Goal: Task Accomplishment & Management: Use online tool/utility

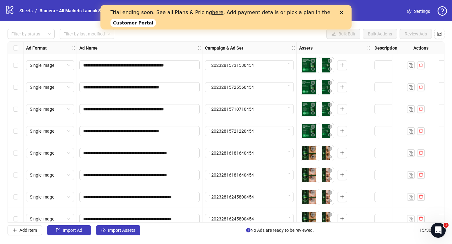
click at [341, 11] on icon "Close" at bounding box center [342, 13] width 4 height 4
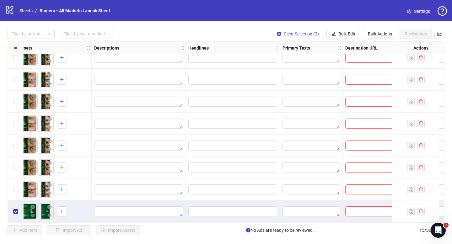
scroll to position [164, 281]
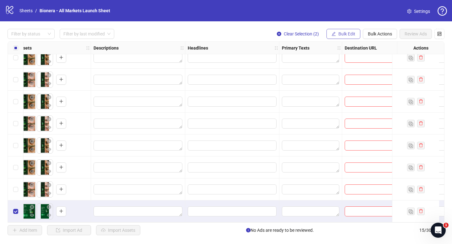
click at [339, 33] on span "Bulk Edit" at bounding box center [347, 33] width 17 height 5
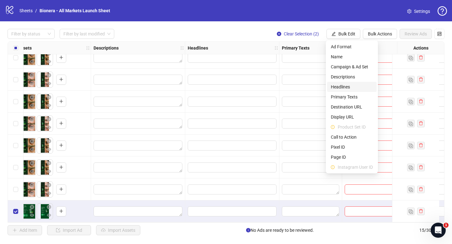
click at [352, 85] on span "Headlines" at bounding box center [352, 87] width 42 height 7
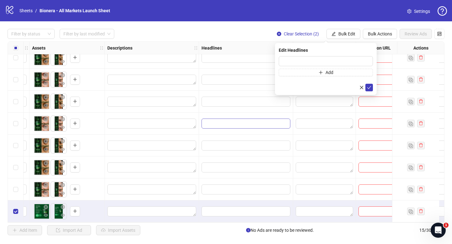
scroll to position [164, 266]
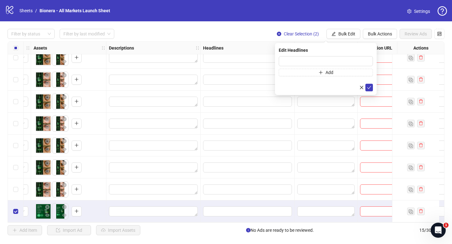
click at [236, 34] on div "Filter by status Filter by last modified Clear Selection (2) Bulk Edit Bulk Act…" at bounding box center [226, 34] width 437 height 10
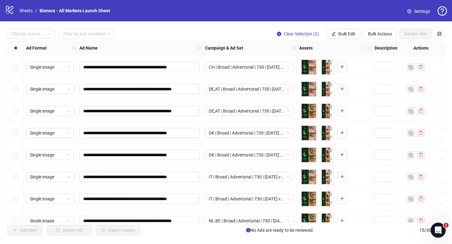
scroll to position [95, 0]
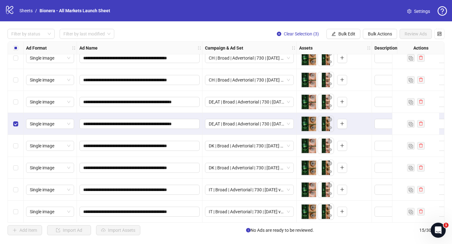
click at [16, 108] on div "Select row 7" at bounding box center [16, 102] width 16 height 22
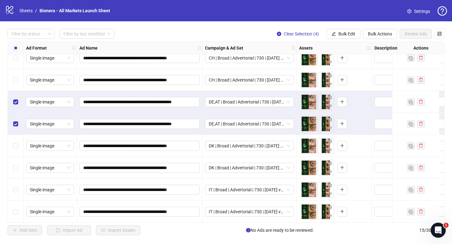
click at [16, 84] on div "Select row 6" at bounding box center [16, 80] width 16 height 22
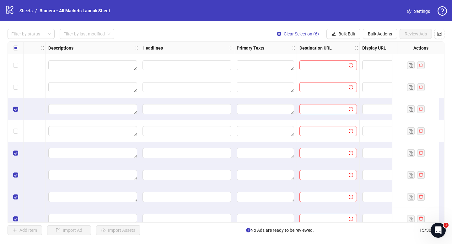
scroll to position [0, 327]
click at [342, 29] on button "Bulk Edit" at bounding box center [344, 34] width 34 height 10
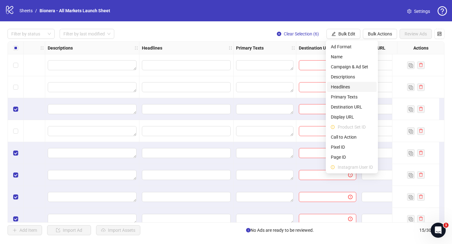
click at [349, 89] on span "Headlines" at bounding box center [352, 87] width 42 height 7
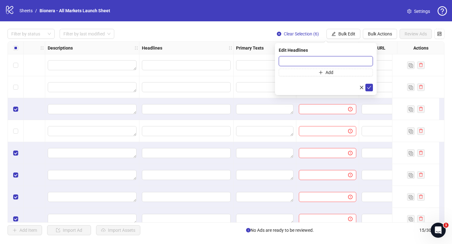
click at [332, 64] on input "text" at bounding box center [326, 61] width 94 height 10
paste input "**********"
type input "**********"
click at [322, 72] on icon "plus" at bounding box center [320, 72] width 3 height 0
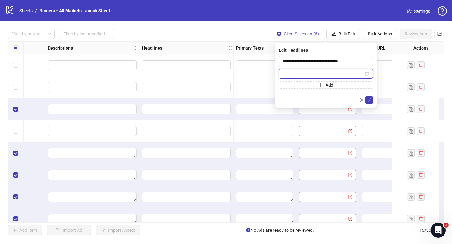
paste input "**********"
type input "**********"
click at [370, 100] on icon "check" at bounding box center [369, 100] width 4 height 4
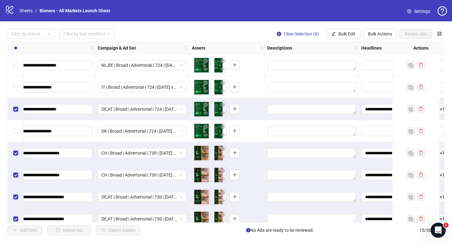
scroll to position [0, 0]
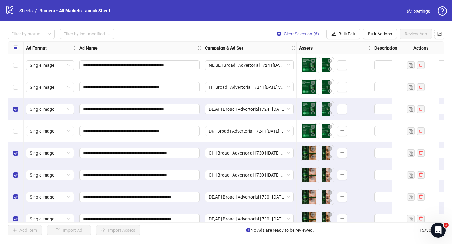
click at [14, 45] on label "Select all rows" at bounding box center [15, 48] width 5 height 7
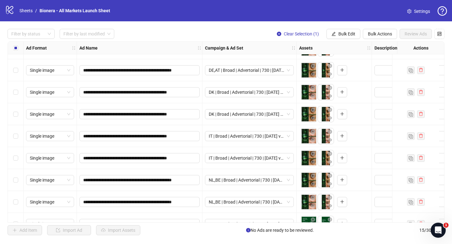
scroll to position [164, 0]
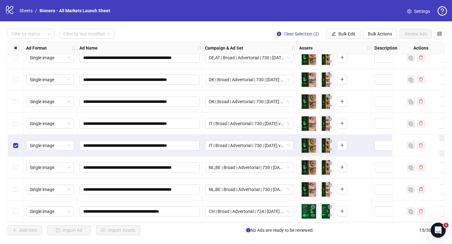
click at [16, 126] on div "Select row 11" at bounding box center [16, 124] width 16 height 22
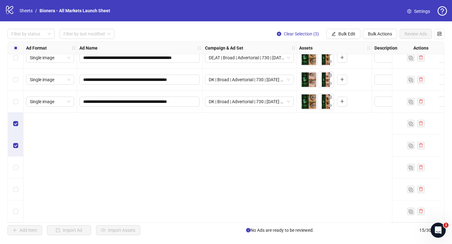
scroll to position [0, 0]
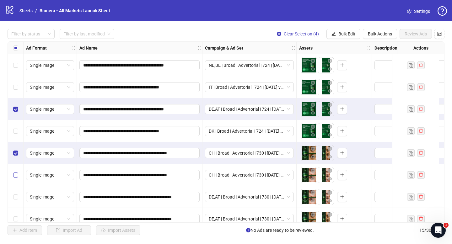
click at [16, 178] on label "Select row 6" at bounding box center [15, 175] width 5 height 7
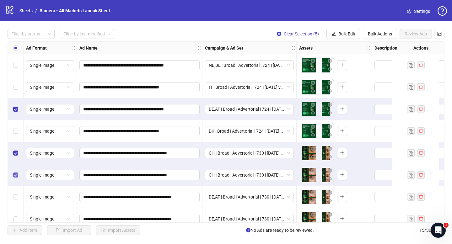
scroll to position [46, 0]
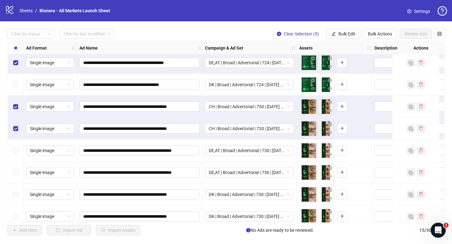
click at [17, 155] on div "Select row 7" at bounding box center [16, 151] width 16 height 22
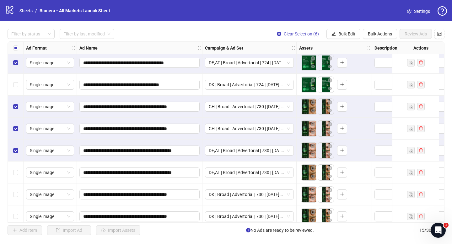
click at [13, 177] on div "Select row 8" at bounding box center [16, 173] width 16 height 22
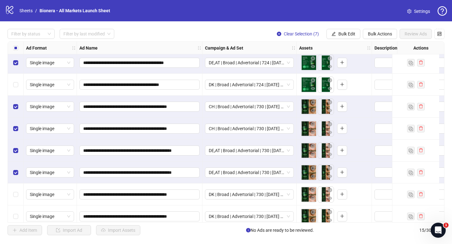
scroll to position [164, 0]
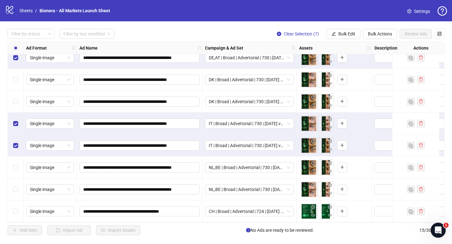
click at [18, 121] on div "Select row 11" at bounding box center [16, 124] width 16 height 22
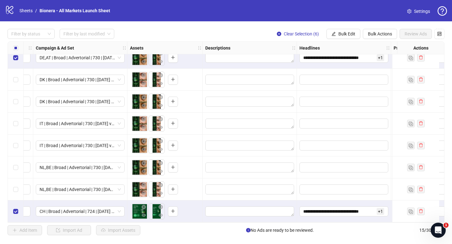
scroll to position [164, 178]
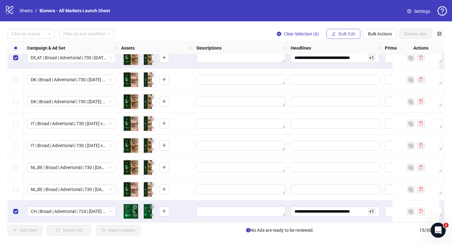
click at [341, 33] on span "Bulk Edit" at bounding box center [347, 33] width 17 height 5
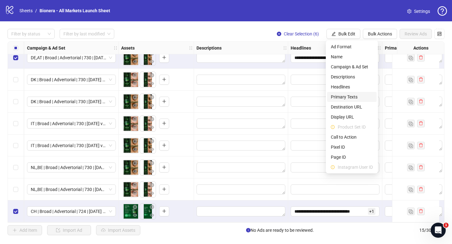
click at [358, 95] on span "Primary Texts" at bounding box center [352, 97] width 42 height 7
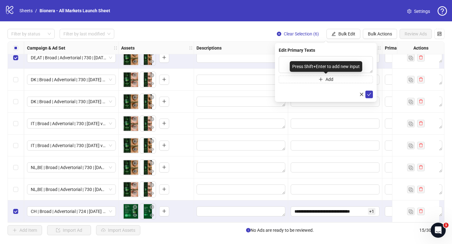
click at [310, 64] on div "Press Shift+Enter to add new input" at bounding box center [326, 66] width 73 height 11
click at [289, 59] on textarea at bounding box center [326, 64] width 94 height 17
paste textarea "**********"
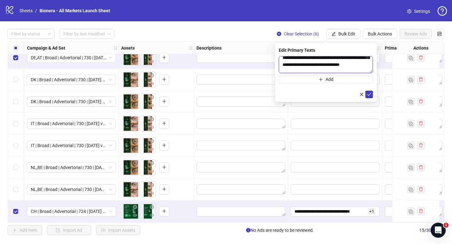
scroll to position [106, 0]
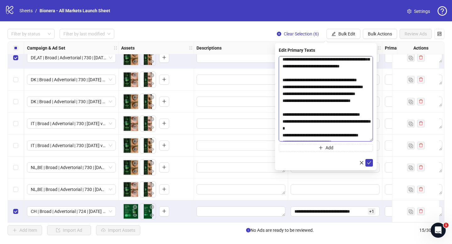
drag, startPoint x: 372, startPoint y: 71, endPoint x: 371, endPoint y: 139, distance: 67.9
click at [371, 139] on textarea at bounding box center [326, 98] width 94 height 85
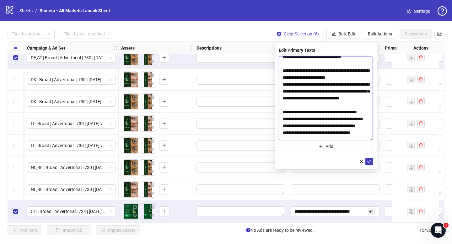
scroll to position [0, 0]
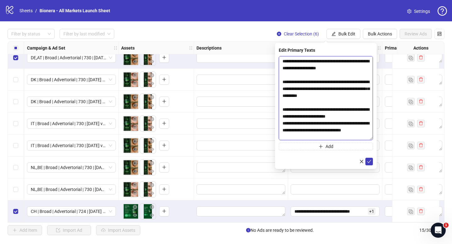
click at [284, 62] on textarea at bounding box center [326, 98] width 94 height 84
click at [355, 68] on textarea at bounding box center [326, 98] width 94 height 84
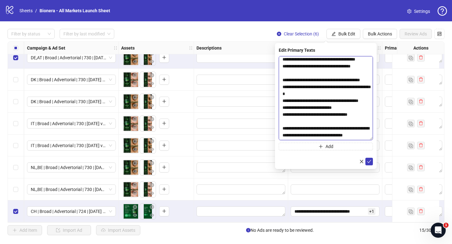
scroll to position [209, 0]
type textarea "**********"
click at [339, 149] on button "Add" at bounding box center [326, 147] width 94 height 8
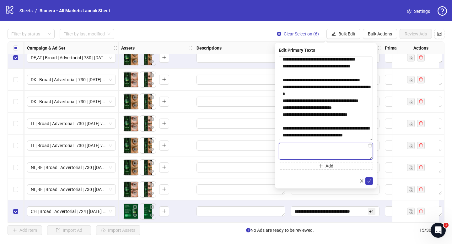
paste textarea "**********"
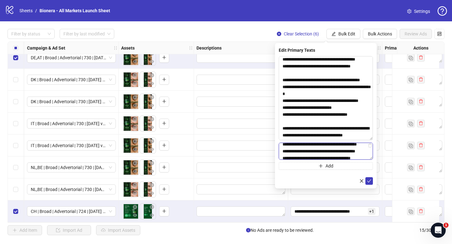
scroll to position [36, 0]
click at [373, 158] on textarea "**********" at bounding box center [326, 151] width 94 height 17
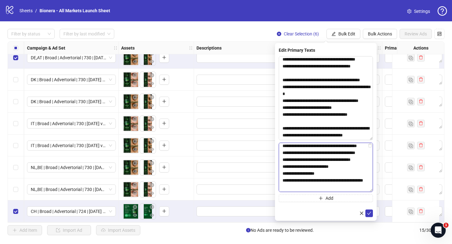
drag, startPoint x: 372, startPoint y: 158, endPoint x: 375, endPoint y: 191, distance: 33.7
click at [375, 191] on div "**********" at bounding box center [326, 132] width 102 height 178
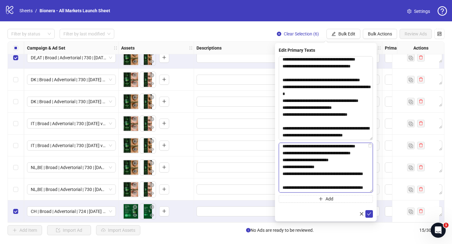
scroll to position [91, 0]
type textarea "**********"
click at [370, 213] on icon "check" at bounding box center [369, 214] width 4 height 4
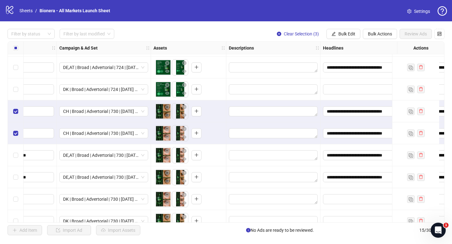
scroll to position [42, 224]
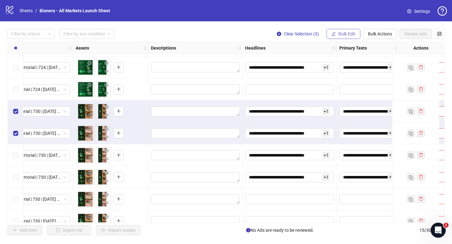
click at [347, 33] on span "Bulk Edit" at bounding box center [347, 33] width 17 height 5
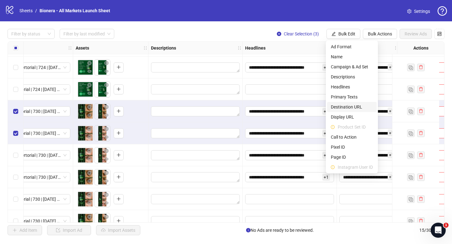
click at [361, 108] on span "Destination URL" at bounding box center [352, 107] width 42 height 7
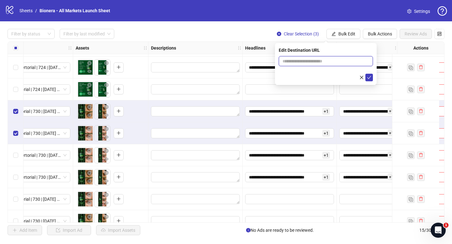
click at [325, 63] on input "text" at bounding box center [324, 61] width 82 height 7
paste input "**********"
type input "**********"
click at [370, 78] on icon "check" at bounding box center [369, 77] width 4 height 4
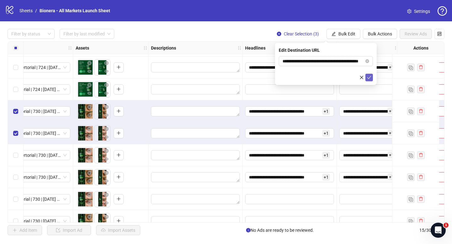
scroll to position [0, 0]
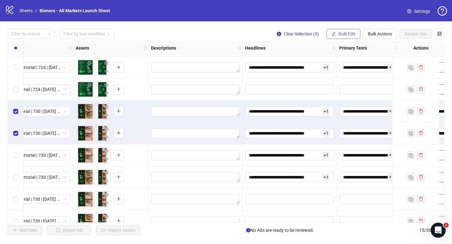
click at [352, 34] on span "Bulk Edit" at bounding box center [347, 33] width 17 height 5
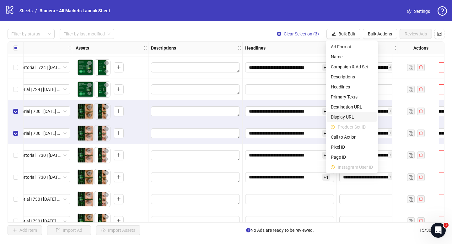
click at [357, 116] on span "Display URL" at bounding box center [352, 117] width 42 height 7
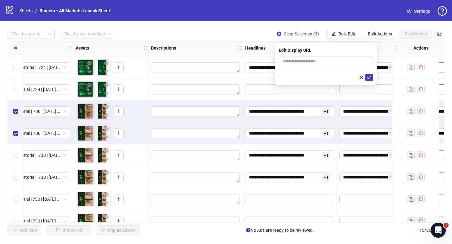
click at [361, 77] on icon "close" at bounding box center [362, 77] width 4 height 4
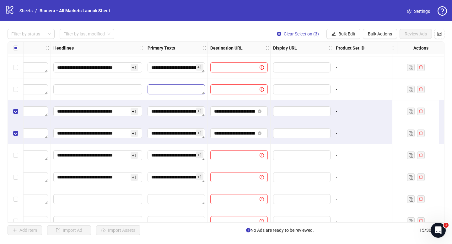
scroll to position [42, 480]
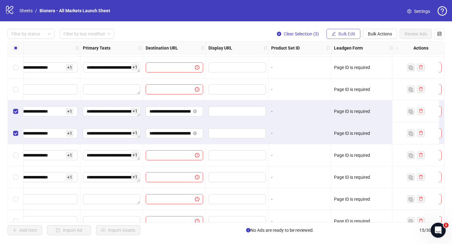
click at [337, 36] on button "Bulk Edit" at bounding box center [344, 34] width 34 height 10
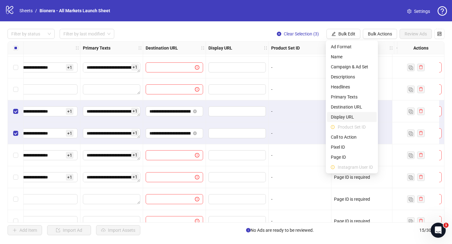
click at [349, 117] on span "Display URL" at bounding box center [352, 117] width 42 height 7
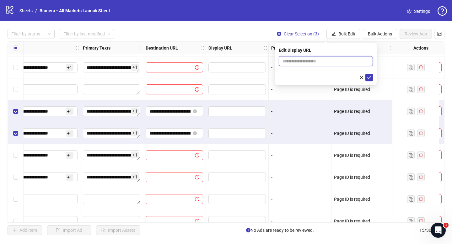
click at [320, 63] on input "text" at bounding box center [326, 61] width 94 height 10
paste input "**********"
click at [307, 61] on input "**********" at bounding box center [326, 61] width 94 height 10
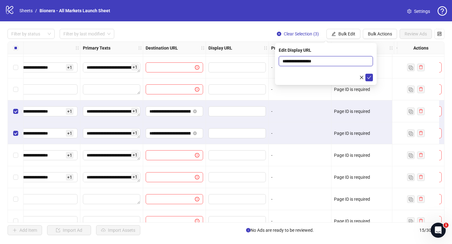
click at [299, 62] on input "**********" at bounding box center [326, 61] width 94 height 10
type input "**********"
click at [371, 77] on icon "check" at bounding box center [369, 77] width 4 height 4
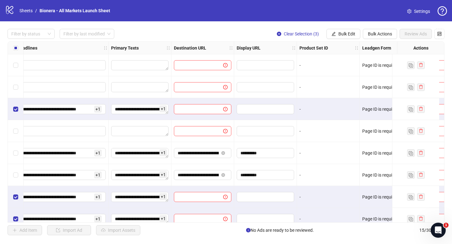
scroll to position [0, 457]
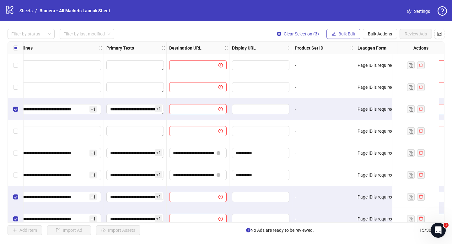
click at [342, 35] on span "Bulk Edit" at bounding box center [347, 33] width 17 height 5
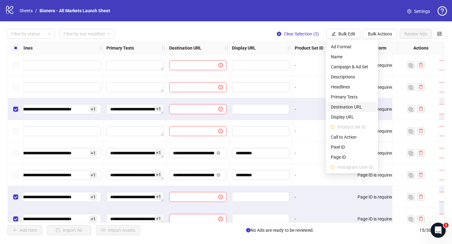
click at [353, 107] on span "Destination URL" at bounding box center [352, 107] width 42 height 7
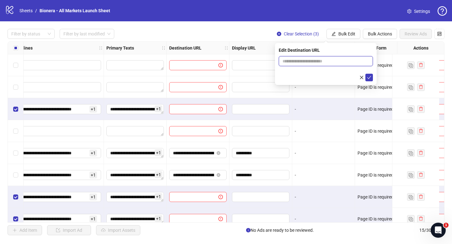
click at [324, 63] on input "text" at bounding box center [324, 61] width 82 height 7
paste input "**********"
type input "**********"
click at [371, 77] on icon "check" at bounding box center [369, 77] width 4 height 4
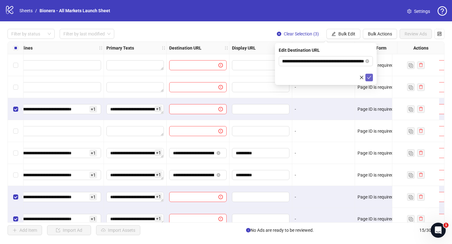
scroll to position [0, 0]
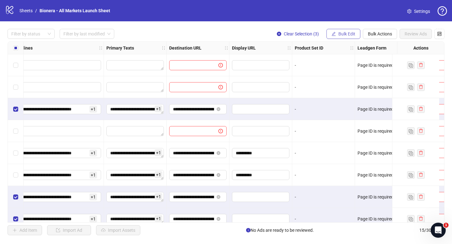
click at [350, 32] on span "Bulk Edit" at bounding box center [347, 33] width 17 height 5
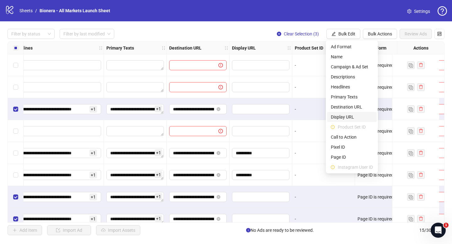
click at [347, 116] on span "Display URL" at bounding box center [352, 117] width 42 height 7
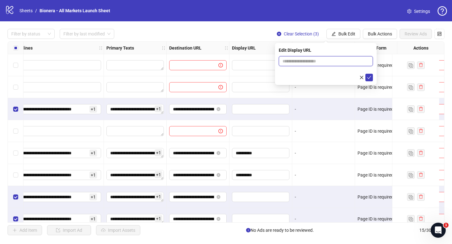
click at [323, 63] on input "text" at bounding box center [326, 61] width 94 height 10
paste input "**********"
click at [307, 63] on input "**********" at bounding box center [326, 61] width 94 height 10
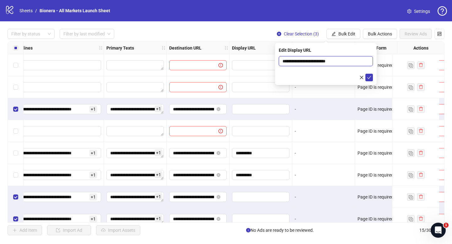
click at [299, 62] on input "**********" at bounding box center [326, 61] width 94 height 10
type input "**********"
click at [371, 75] on span "submit" at bounding box center [369, 77] width 4 height 5
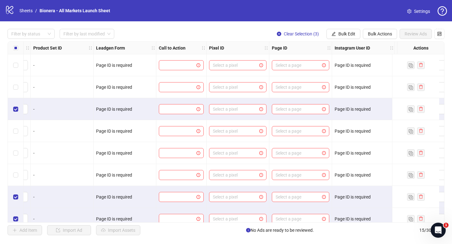
scroll to position [0, 719]
click at [220, 110] on input "search" at bounding box center [234, 109] width 44 height 9
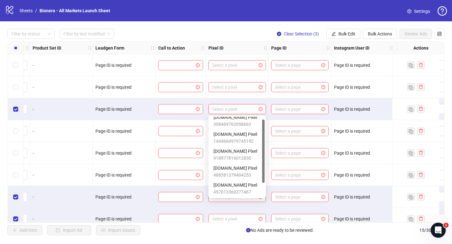
scroll to position [0, 0]
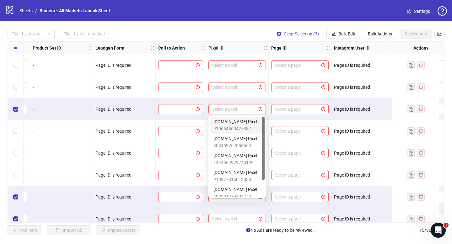
click at [236, 123] on span "[DOMAIN_NAME] Pixel" at bounding box center [236, 121] width 44 height 7
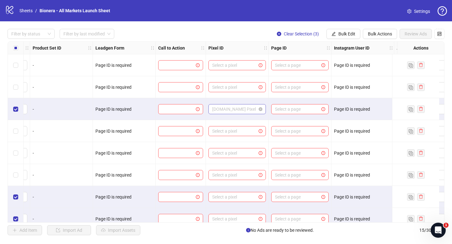
click at [254, 110] on span "[DOMAIN_NAME] Pixel" at bounding box center [237, 109] width 50 height 9
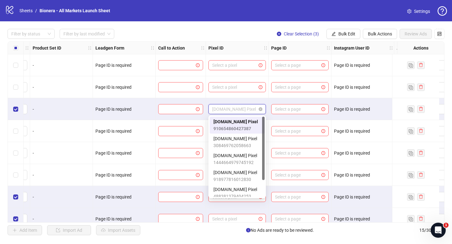
click at [263, 110] on div "[DOMAIN_NAME] Pixel" at bounding box center [237, 109] width 57 height 10
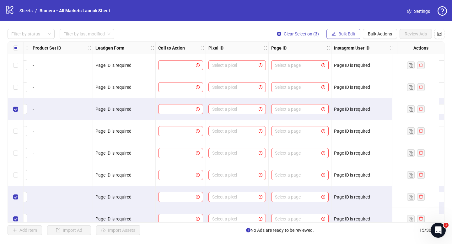
click at [347, 33] on span "Bulk Edit" at bounding box center [347, 33] width 17 height 5
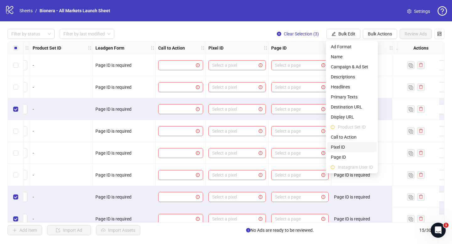
click at [356, 148] on span "Pixel ID" at bounding box center [352, 147] width 42 height 7
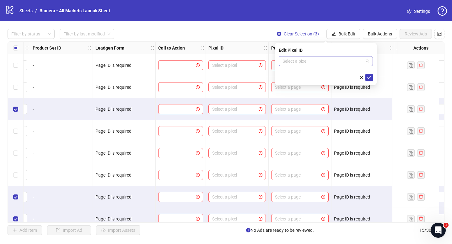
click at [309, 60] on input "search" at bounding box center [323, 61] width 81 height 9
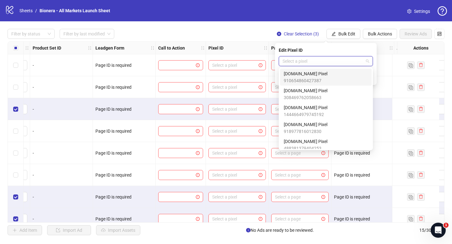
click at [324, 79] on span "910654860427387" at bounding box center [306, 80] width 44 height 7
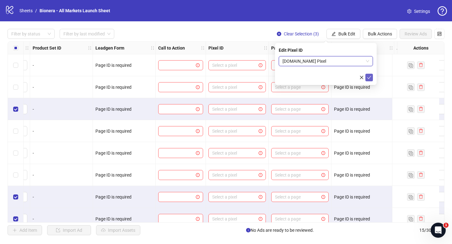
click at [368, 74] on button "submit" at bounding box center [370, 78] width 8 height 8
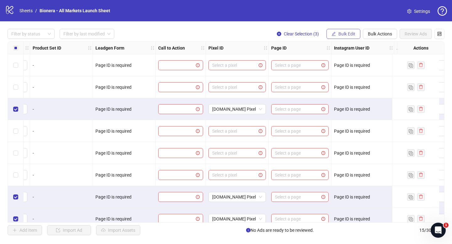
click at [348, 34] on span "Bulk Edit" at bounding box center [347, 33] width 17 height 5
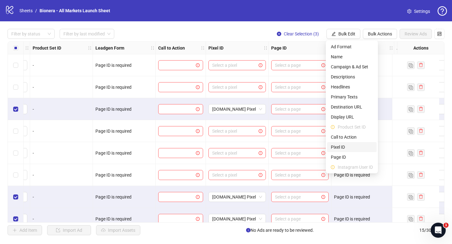
click at [347, 144] on span "Pixel ID" at bounding box center [352, 147] width 42 height 7
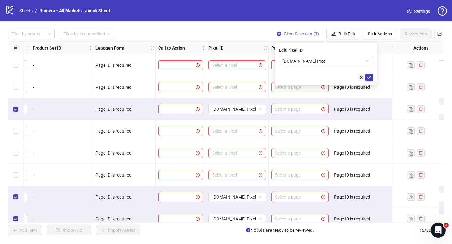
click at [360, 77] on icon "close" at bounding box center [362, 77] width 4 height 4
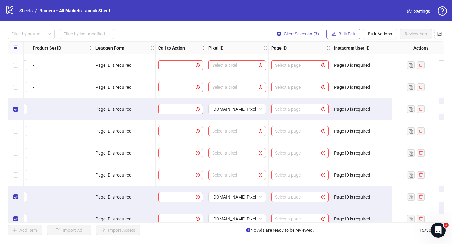
click at [348, 31] on button "Bulk Edit" at bounding box center [344, 34] width 34 height 10
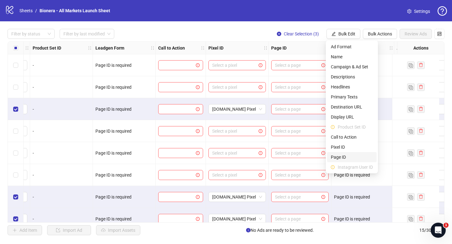
click at [356, 152] on li "Page ID" at bounding box center [352, 157] width 50 height 10
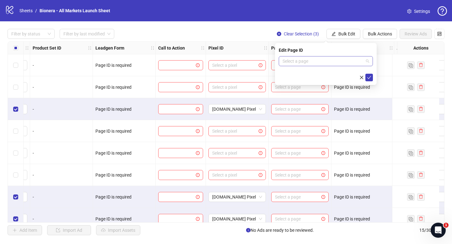
click at [335, 62] on input "search" at bounding box center [323, 61] width 81 height 9
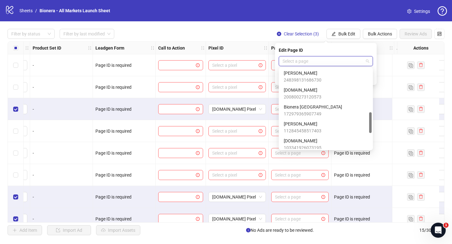
scroll to position [172, 0]
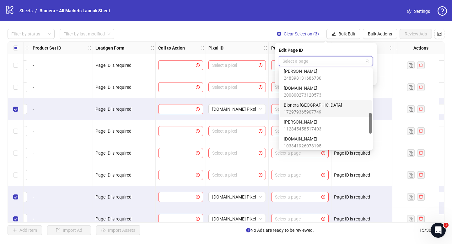
click at [335, 107] on div "Bionera [GEOGRAPHIC_DATA] 172979365907749" at bounding box center [326, 109] width 84 height 14
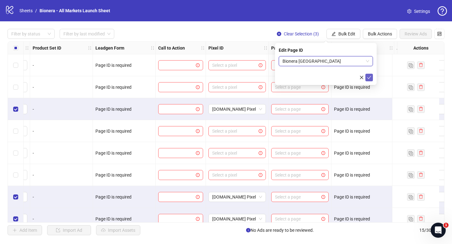
click at [369, 76] on icon "check" at bounding box center [369, 77] width 4 height 4
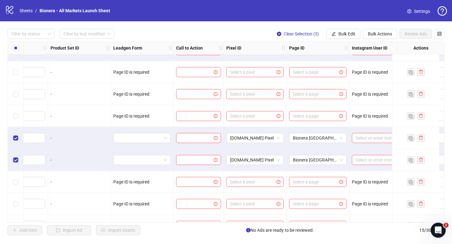
scroll to position [86, 701]
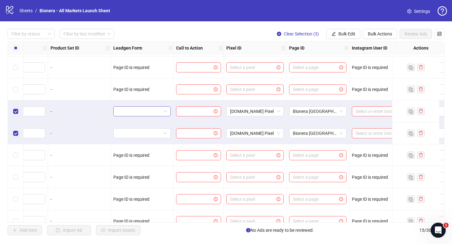
click at [161, 112] on span at bounding box center [142, 111] width 50 height 9
click at [346, 34] on span "Bulk Edit" at bounding box center [347, 33] width 17 height 5
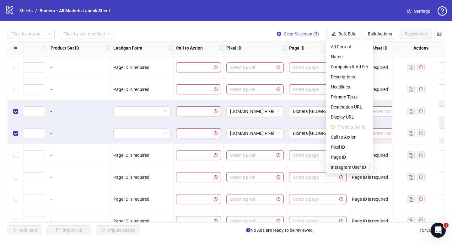
click at [348, 167] on span "Instagram User ID" at bounding box center [349, 167] width 37 height 7
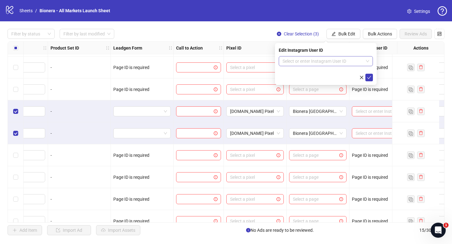
click at [327, 64] on input "search" at bounding box center [323, 61] width 81 height 9
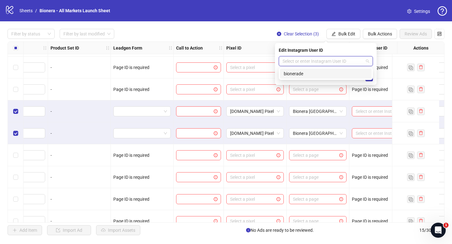
click at [323, 74] on div "bionerade" at bounding box center [326, 73] width 84 height 7
click at [368, 74] on button "submit" at bounding box center [370, 78] width 8 height 8
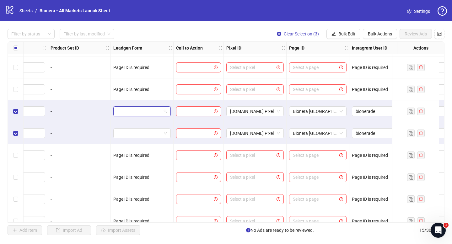
click at [145, 110] on input "search" at bounding box center [139, 111] width 44 height 9
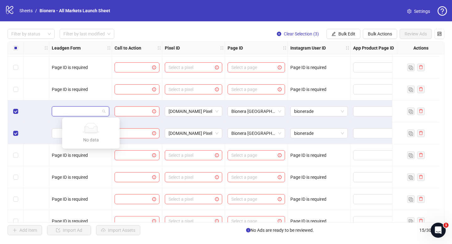
scroll to position [86, 784]
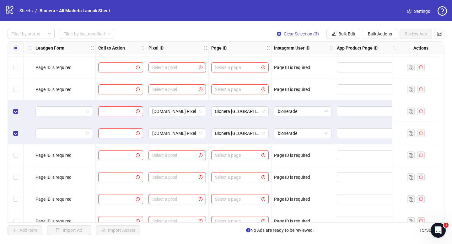
click at [304, 121] on div "bionerade" at bounding box center [303, 112] width 63 height 22
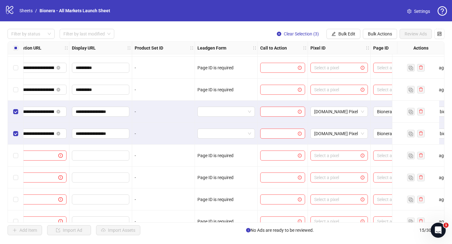
scroll to position [85, 618]
click at [241, 111] on input "search" at bounding box center [222, 111] width 44 height 9
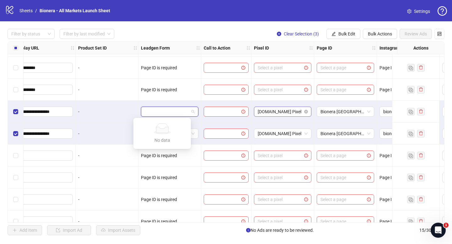
scroll to position [85, 685]
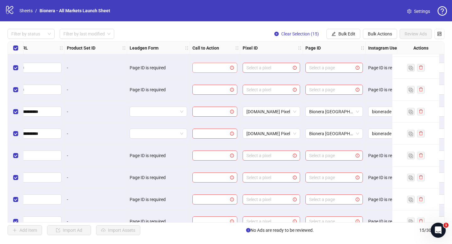
click at [209, 70] on input "search" at bounding box center [212, 67] width 32 height 9
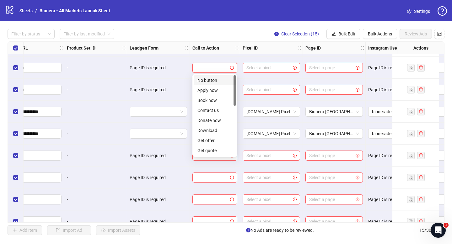
click at [209, 70] on input "search" at bounding box center [212, 67] width 32 height 9
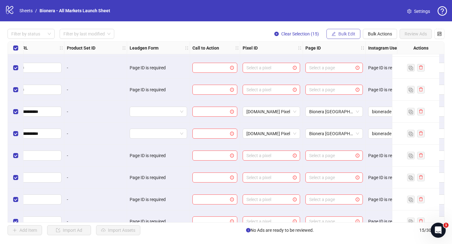
click at [346, 31] on button "Bulk Edit" at bounding box center [344, 34] width 34 height 10
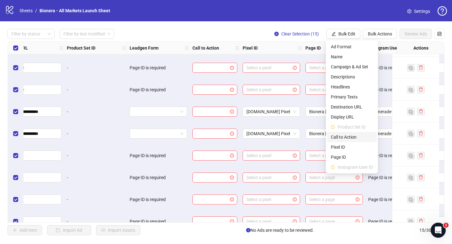
click at [353, 137] on span "Call to Action" at bounding box center [352, 137] width 42 height 7
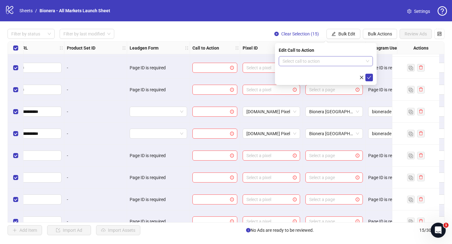
click at [323, 61] on input "search" at bounding box center [323, 61] width 81 height 9
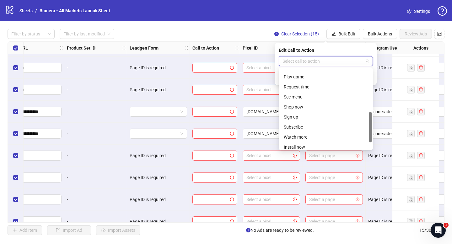
scroll to position [113, 0]
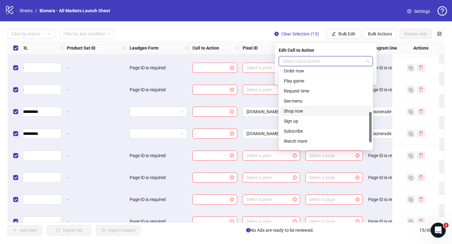
click at [316, 109] on div "Shop now" at bounding box center [326, 111] width 84 height 7
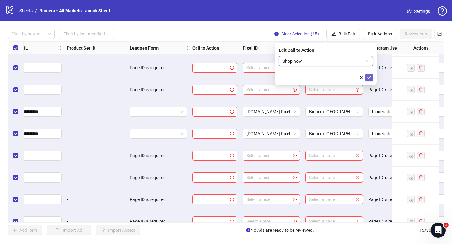
click at [370, 75] on icon "check" at bounding box center [369, 77] width 4 height 4
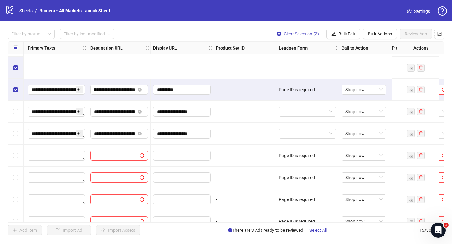
scroll to position [164, 536]
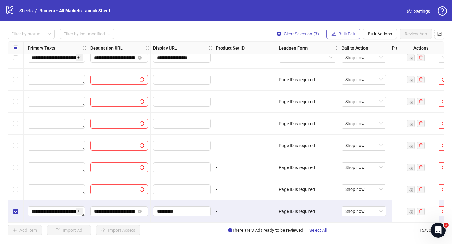
click at [334, 34] on icon "edit" at bounding box center [334, 34] width 4 height 4
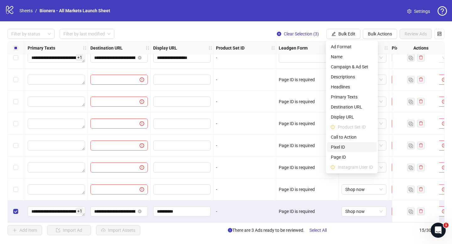
click at [347, 144] on li "Pixel ID" at bounding box center [352, 147] width 50 height 10
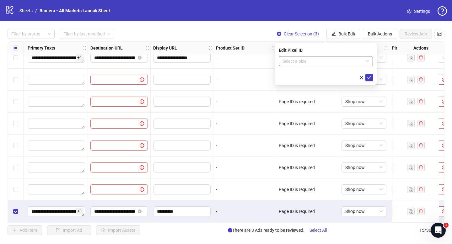
click at [313, 61] on input "search" at bounding box center [323, 61] width 81 height 9
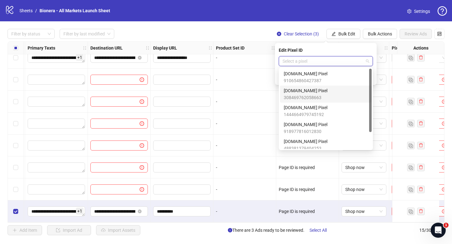
click at [336, 95] on div "[DOMAIN_NAME] Pixel 308469762058663" at bounding box center [326, 94] width 84 height 14
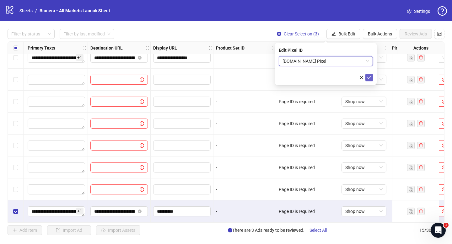
click at [369, 79] on icon "check" at bounding box center [369, 77] width 4 height 4
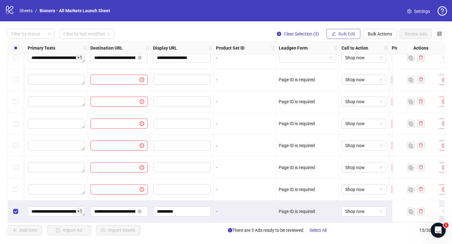
click at [351, 34] on span "Bulk Edit" at bounding box center [347, 33] width 17 height 5
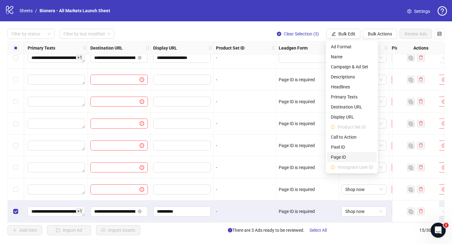
click at [347, 161] on span "Page ID" at bounding box center [352, 157] width 42 height 7
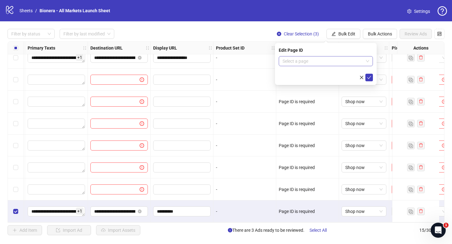
click at [327, 57] on input "search" at bounding box center [323, 61] width 81 height 9
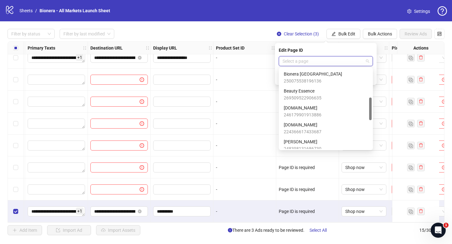
scroll to position [103, 0]
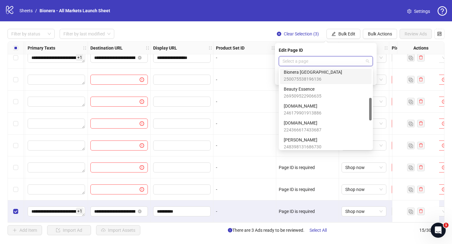
click at [339, 76] on div "Bionera Switzerland 250075538196136" at bounding box center [326, 76] width 84 height 14
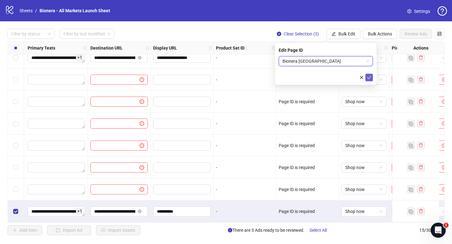
click at [370, 75] on icon "check" at bounding box center [369, 77] width 4 height 4
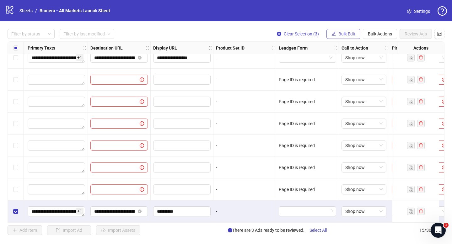
click at [354, 34] on span "Bulk Edit" at bounding box center [347, 33] width 17 height 5
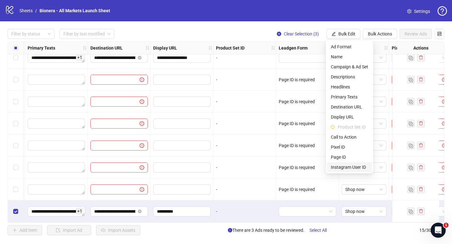
click at [347, 165] on span "Instagram User ID" at bounding box center [349, 167] width 37 height 7
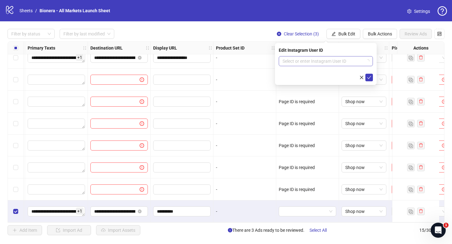
click at [337, 62] on input "search" at bounding box center [323, 61] width 81 height 9
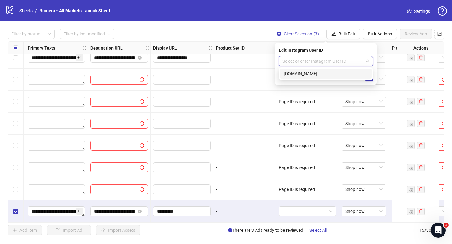
click at [327, 73] on div "[DOMAIN_NAME]" at bounding box center [326, 73] width 84 height 7
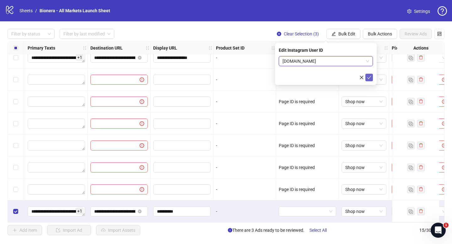
click at [371, 76] on icon "check" at bounding box center [369, 77] width 4 height 4
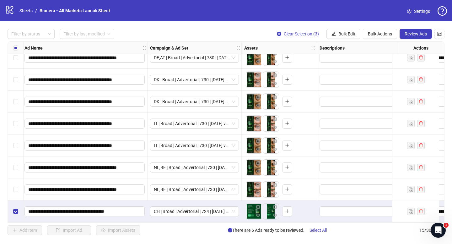
scroll to position [164, 0]
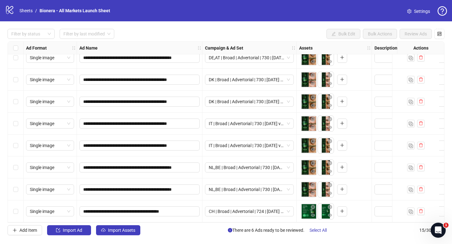
click at [19, 142] on div "Select row 12" at bounding box center [16, 146] width 16 height 22
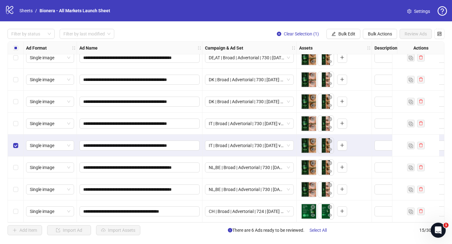
click at [19, 126] on div "Select row 11" at bounding box center [16, 124] width 16 height 22
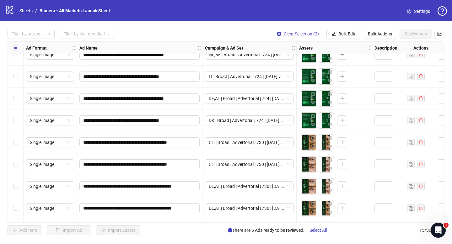
scroll to position [0, 0]
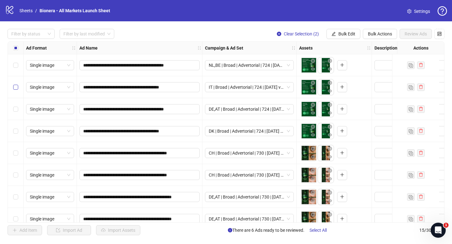
click at [16, 90] on label "Select row 2" at bounding box center [15, 87] width 5 height 7
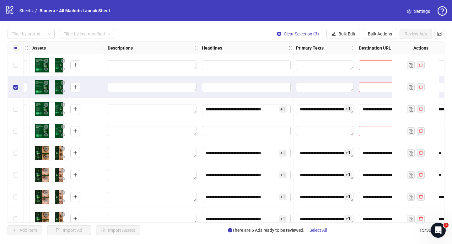
scroll to position [0, 280]
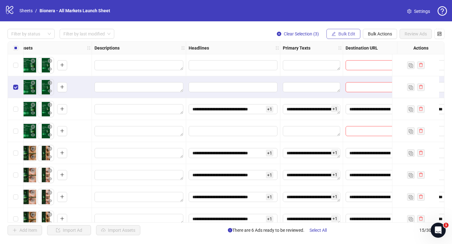
click at [345, 31] on button "Bulk Edit" at bounding box center [344, 34] width 34 height 10
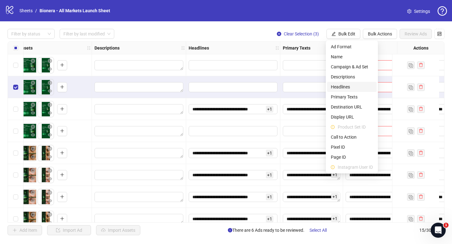
click at [353, 86] on span "Headlines" at bounding box center [352, 87] width 42 height 7
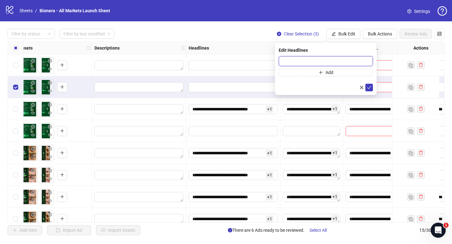
click at [307, 65] on input "text" at bounding box center [326, 61] width 94 height 10
paste input "**********"
type input "**********"
click at [307, 73] on button "Add" at bounding box center [326, 73] width 94 height 8
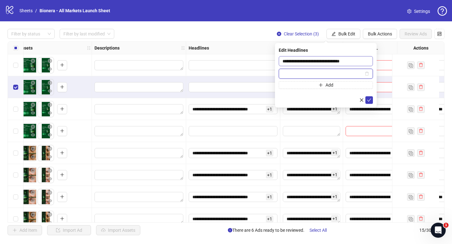
paste input "**********"
type input "**********"
click at [336, 98] on div at bounding box center [326, 100] width 94 height 8
click at [370, 98] on icon "check" at bounding box center [369, 100] width 4 height 4
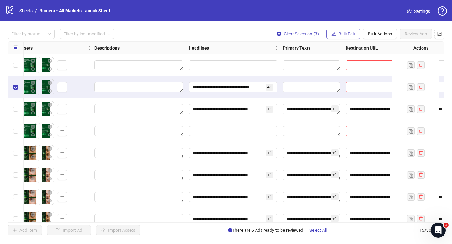
click at [346, 36] on span "Bulk Edit" at bounding box center [347, 33] width 17 height 5
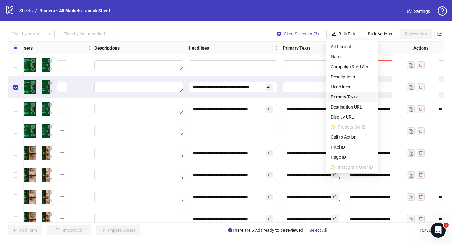
click at [351, 100] on span "Primary Texts" at bounding box center [352, 97] width 42 height 7
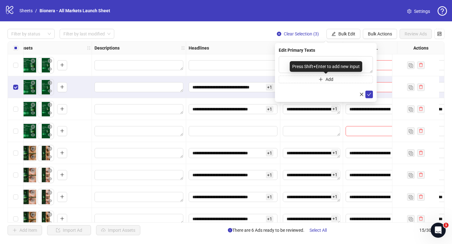
click at [321, 66] on div "Press Shift+Enter to add new input" at bounding box center [326, 66] width 73 height 11
click at [304, 60] on textarea at bounding box center [326, 64] width 94 height 17
paste textarea "**********"
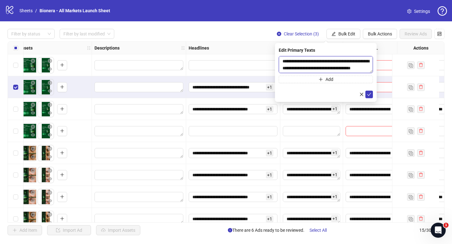
scroll to position [267, 0]
click at [373, 73] on div "Add" at bounding box center [326, 69] width 94 height 27
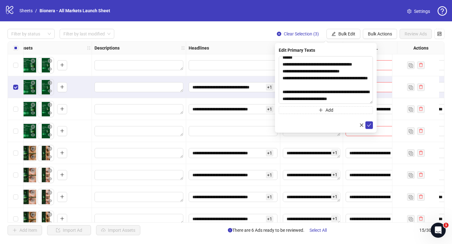
scroll to position [238, 0]
drag, startPoint x: 372, startPoint y: 72, endPoint x: 385, endPoint y: 103, distance: 33.8
click at [385, 103] on body "**********" at bounding box center [226, 122] width 452 height 244
click at [360, 100] on textarea at bounding box center [326, 80] width 94 height 48
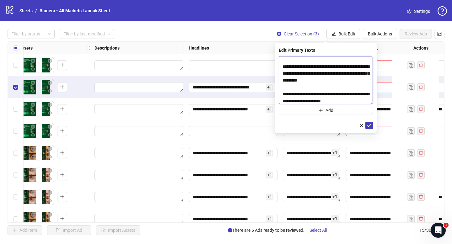
scroll to position [0, 0]
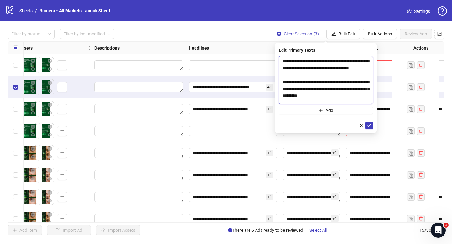
type textarea "**********"
click at [338, 112] on button "Add" at bounding box center [326, 111] width 94 height 8
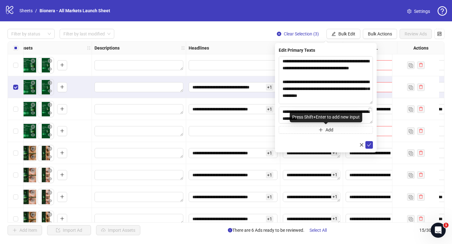
scroll to position [101, 0]
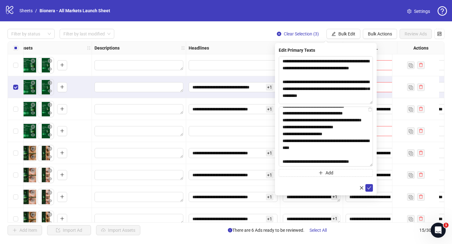
drag, startPoint x: 372, startPoint y: 121, endPoint x: 398, endPoint y: 166, distance: 51.7
click at [398, 166] on body "**********" at bounding box center [226, 122] width 452 height 244
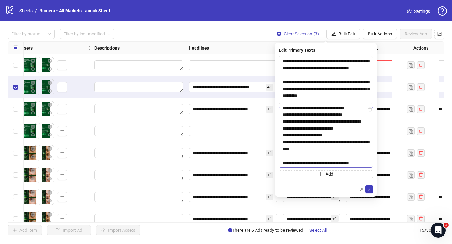
scroll to position [0, 0]
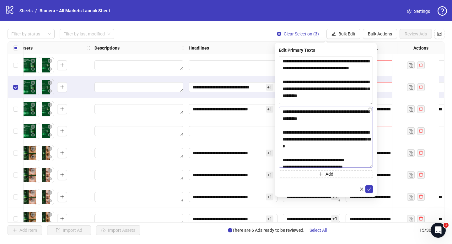
click at [284, 112] on textarea "**********" at bounding box center [326, 137] width 94 height 61
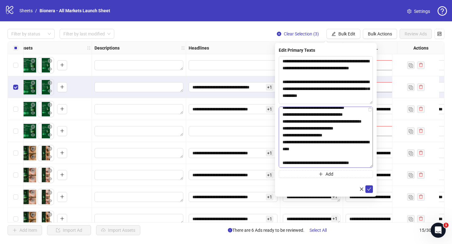
scroll to position [59, 0]
type textarea "**********"
click at [368, 186] on button "submit" at bounding box center [370, 190] width 8 height 8
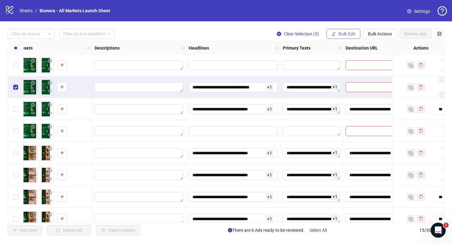
click at [345, 35] on span "Bulk Edit" at bounding box center [347, 33] width 17 height 5
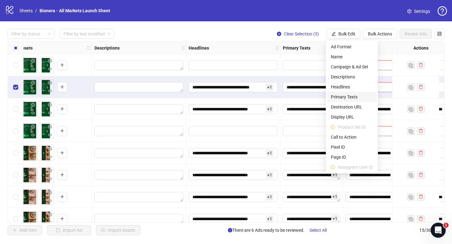
click at [359, 97] on span "Primary Texts" at bounding box center [352, 97] width 42 height 7
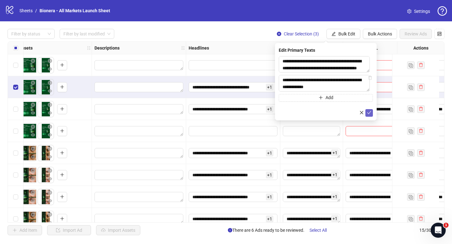
click at [368, 110] on button "submit" at bounding box center [370, 113] width 8 height 8
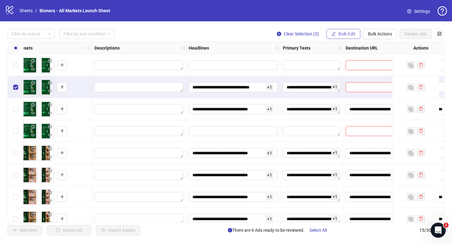
click at [346, 31] on span "Bulk Edit" at bounding box center [347, 33] width 17 height 5
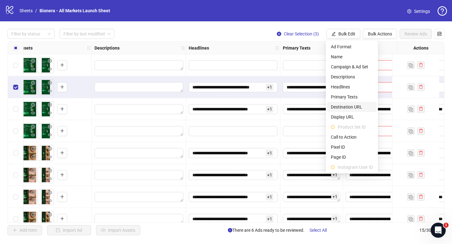
click at [359, 109] on span "Destination URL" at bounding box center [352, 107] width 42 height 7
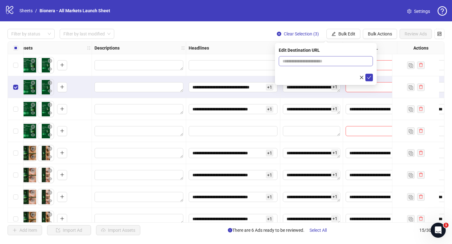
click at [334, 56] on span at bounding box center [326, 61] width 94 height 10
paste input "**********"
type input "**********"
click at [371, 79] on icon "check" at bounding box center [369, 77] width 4 height 4
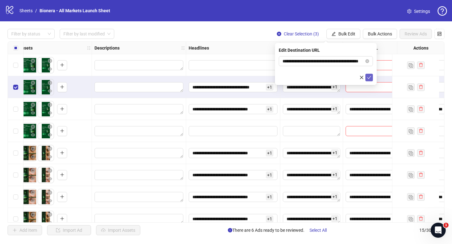
scroll to position [0, 0]
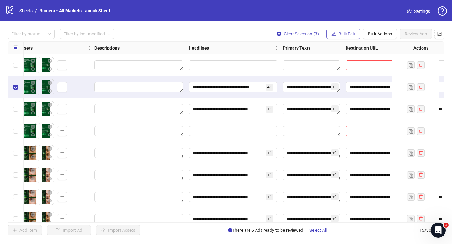
click at [346, 35] on span "Bulk Edit" at bounding box center [347, 33] width 17 height 5
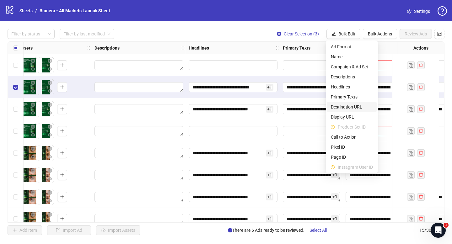
click at [355, 106] on span "Destination URL" at bounding box center [352, 107] width 42 height 7
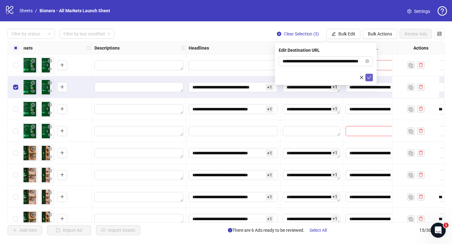
click at [369, 78] on icon "check" at bounding box center [370, 77] width 4 height 3
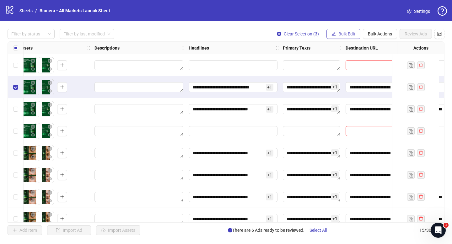
click at [346, 32] on span "Bulk Edit" at bounding box center [347, 33] width 17 height 5
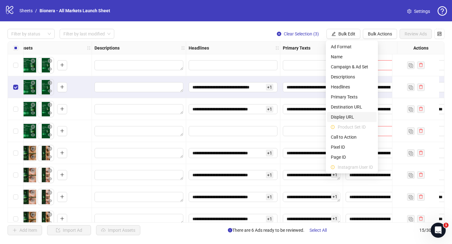
click at [352, 115] on span "Display URL" at bounding box center [352, 117] width 42 height 7
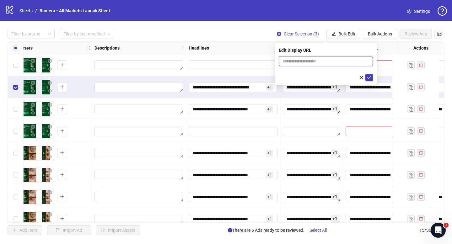
click at [316, 62] on input "text" at bounding box center [326, 61] width 94 height 10
paste input "**********"
click at [308, 61] on input "**********" at bounding box center [326, 61] width 94 height 10
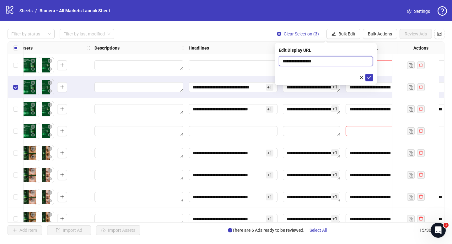
click at [299, 61] on input "**********" at bounding box center [326, 61] width 94 height 10
type input "**********"
click at [369, 77] on icon "check" at bounding box center [369, 77] width 4 height 4
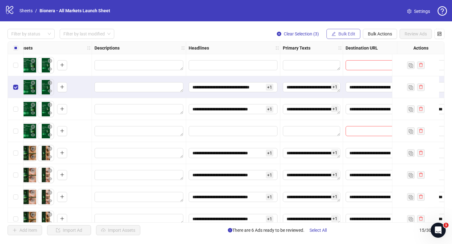
click at [347, 32] on span "Bulk Edit" at bounding box center [347, 33] width 17 height 5
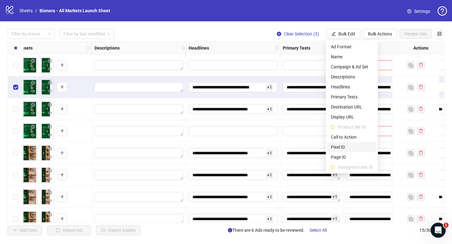
click at [354, 145] on span "Pixel ID" at bounding box center [352, 147] width 42 height 7
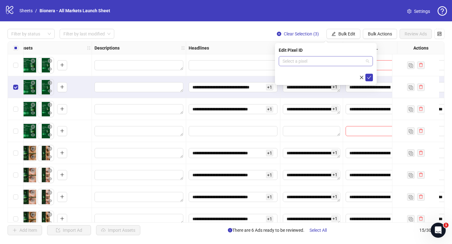
click at [336, 61] on input "search" at bounding box center [323, 61] width 81 height 9
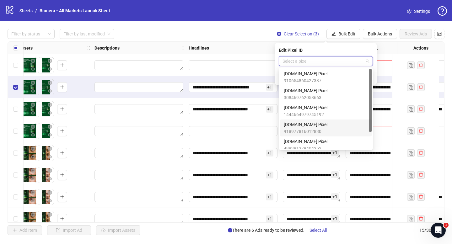
click at [329, 131] on div "[DOMAIN_NAME] Pixel 918977816012830" at bounding box center [326, 128] width 84 height 14
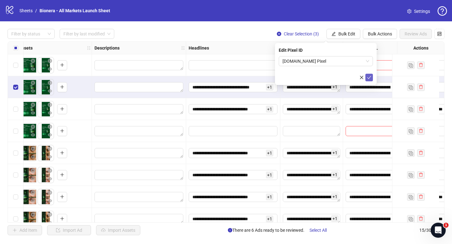
click at [371, 78] on icon "check" at bounding box center [369, 77] width 4 height 4
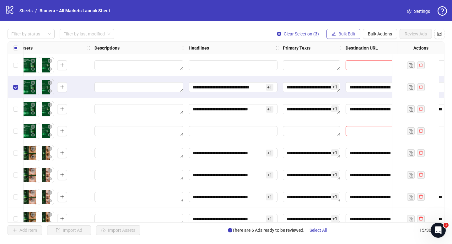
click at [349, 32] on span "Bulk Edit" at bounding box center [347, 33] width 17 height 5
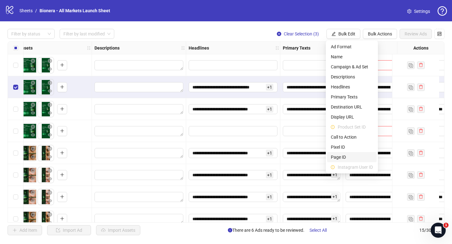
click at [352, 158] on span "Page ID" at bounding box center [352, 157] width 42 height 7
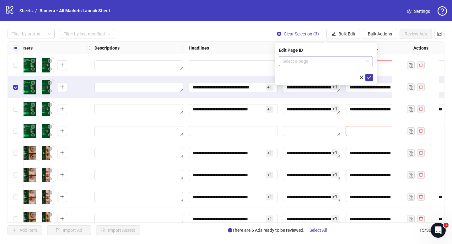
click at [338, 63] on input "search" at bounding box center [323, 61] width 81 height 9
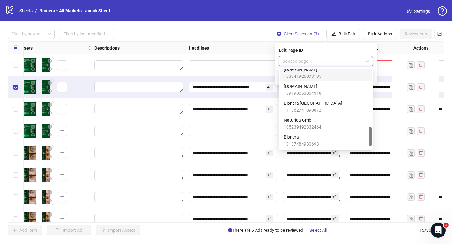
scroll to position [246, 0]
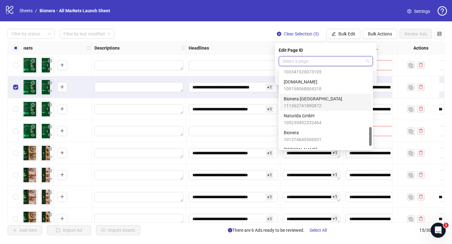
click at [314, 97] on span "Bionera [GEOGRAPHIC_DATA]" at bounding box center [313, 99] width 58 height 7
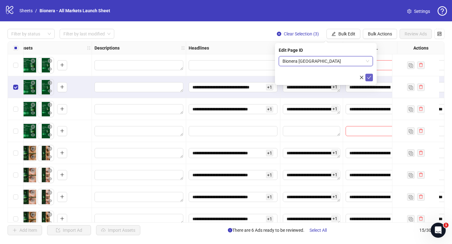
click at [370, 76] on icon "check" at bounding box center [369, 77] width 4 height 4
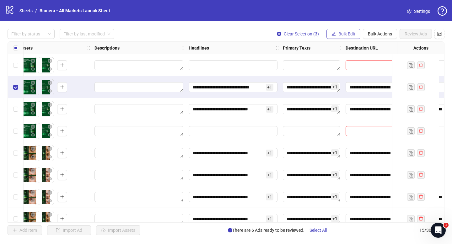
click at [347, 33] on span "Bulk Edit" at bounding box center [347, 33] width 17 height 5
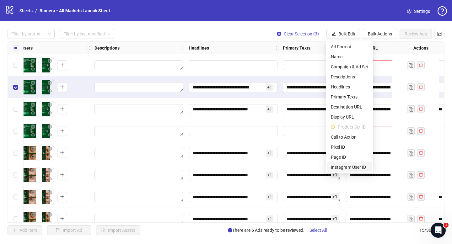
click at [343, 166] on span "Instagram User ID" at bounding box center [349, 167] width 37 height 7
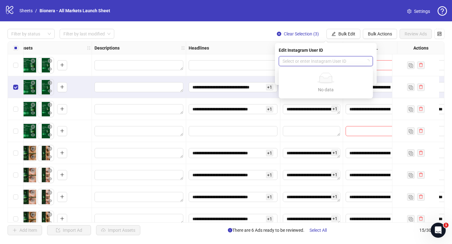
click at [335, 63] on input "search" at bounding box center [323, 61] width 81 height 9
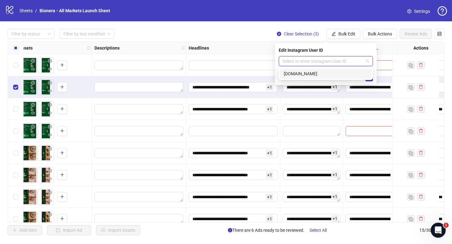
click at [331, 73] on div "[DOMAIN_NAME]" at bounding box center [326, 73] width 84 height 7
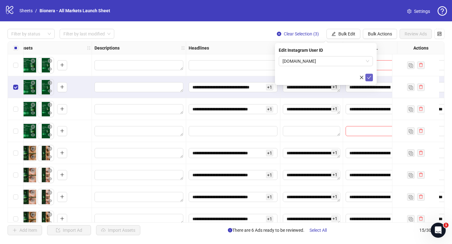
click at [370, 77] on icon "check" at bounding box center [369, 77] width 4 height 4
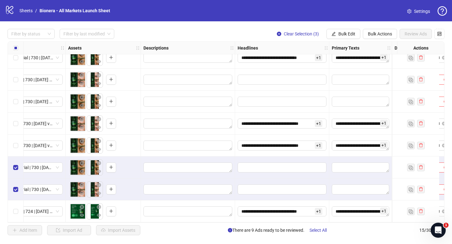
scroll to position [164, 279]
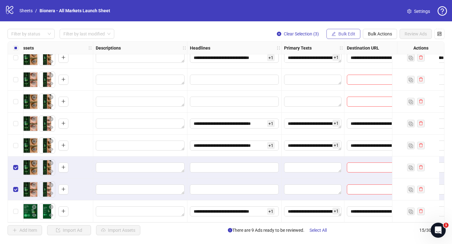
click at [342, 31] on span "Bulk Edit" at bounding box center [347, 33] width 17 height 5
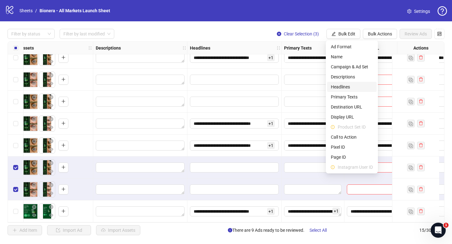
click at [350, 90] on span "Headlines" at bounding box center [352, 87] width 42 height 7
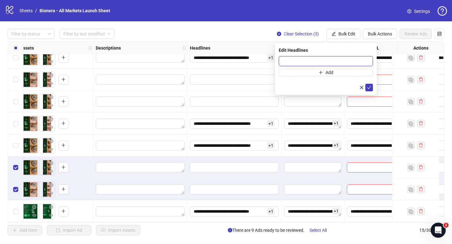
click at [322, 61] on input "text" at bounding box center [326, 61] width 94 height 10
paste input "**********"
type input "**********"
click at [311, 71] on button "Add" at bounding box center [326, 73] width 94 height 8
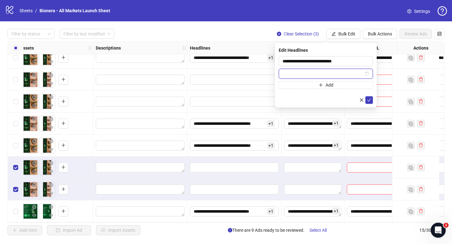
paste input "**********"
type input "**********"
click at [370, 100] on icon "check" at bounding box center [369, 100] width 4 height 4
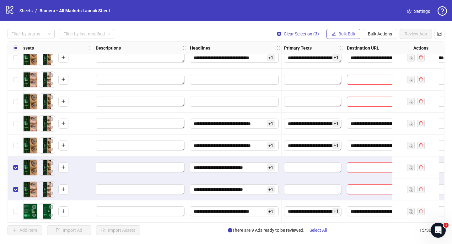
click at [348, 31] on span "Bulk Edit" at bounding box center [347, 33] width 17 height 5
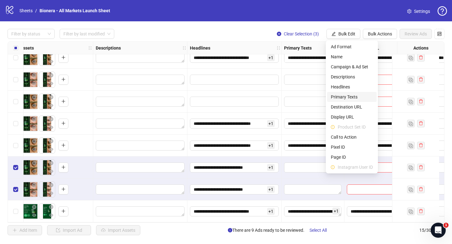
click at [356, 99] on span "Primary Texts" at bounding box center [352, 97] width 42 height 7
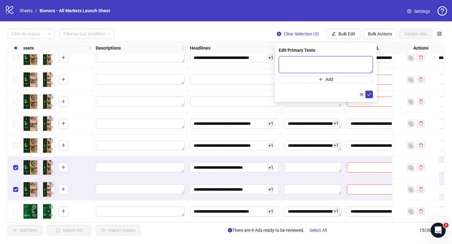
click at [354, 61] on textarea at bounding box center [326, 64] width 94 height 17
paste textarea "**********"
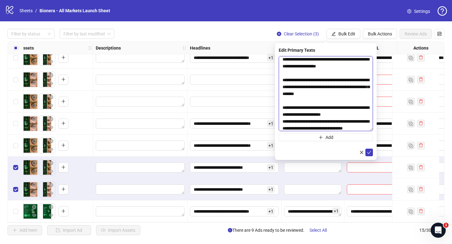
drag, startPoint x: 372, startPoint y: 72, endPoint x: 392, endPoint y: 130, distance: 61.3
click at [392, 130] on body "**********" at bounding box center [226, 122] width 452 height 244
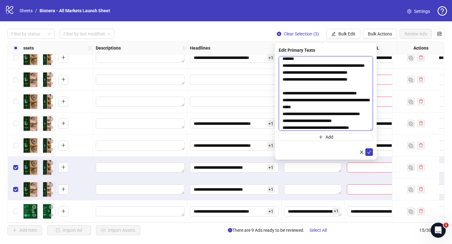
scroll to position [118, 0]
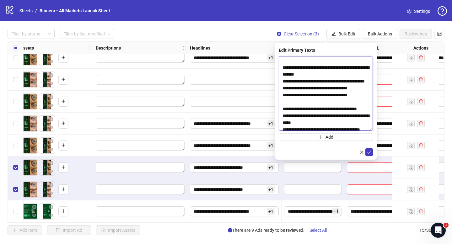
type textarea "**********"
click at [323, 138] on icon "plus" at bounding box center [321, 137] width 4 height 4
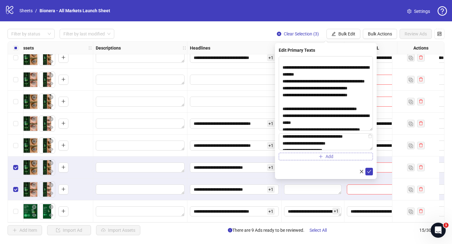
scroll to position [36, 0]
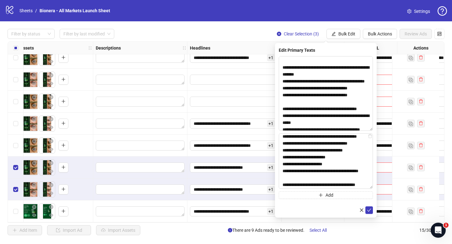
drag, startPoint x: 372, startPoint y: 149, endPoint x: 382, endPoint y: 199, distance: 50.5
click at [382, 199] on body "**********" at bounding box center [226, 122] width 452 height 244
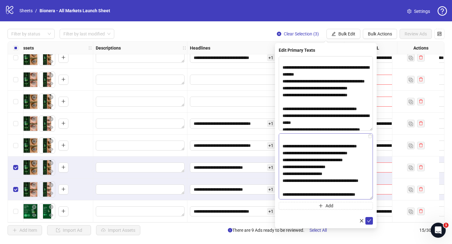
scroll to position [0, 0]
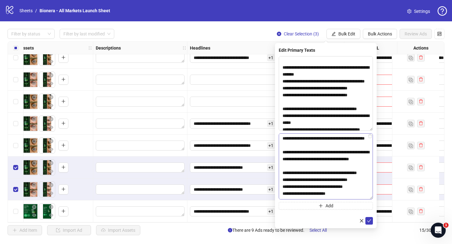
click at [285, 139] on textarea "**********" at bounding box center [326, 167] width 94 height 66
type textarea "**********"
click at [370, 222] on icon "check" at bounding box center [369, 221] width 4 height 4
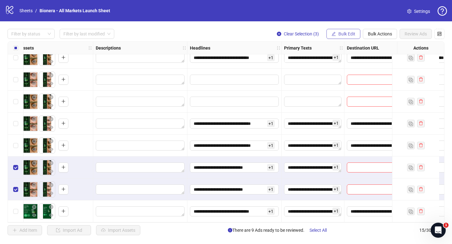
click at [348, 34] on span "Bulk Edit" at bounding box center [347, 33] width 17 height 5
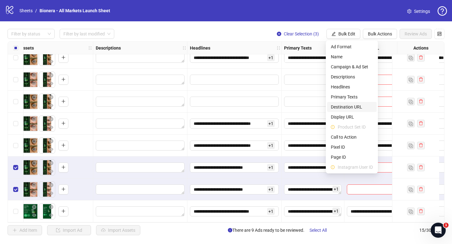
click at [358, 108] on span "Destination URL" at bounding box center [352, 107] width 42 height 7
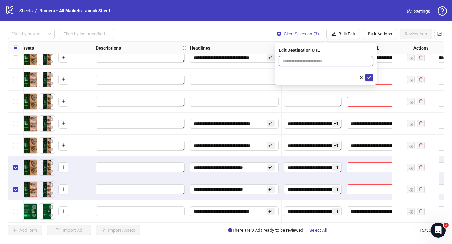
click at [314, 64] on input "text" at bounding box center [324, 61] width 82 height 7
paste input "**********"
type input "**********"
click at [373, 76] on button "submit" at bounding box center [370, 78] width 8 height 8
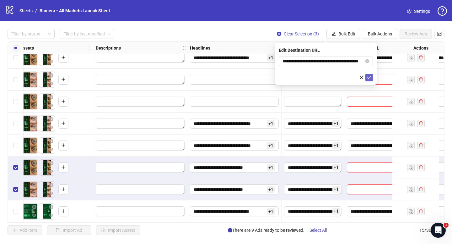
scroll to position [0, 0]
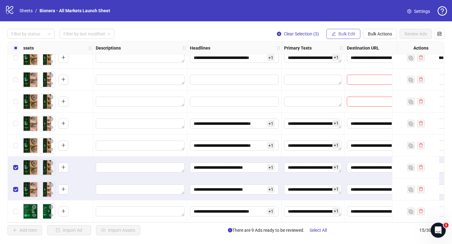
click at [349, 35] on span "Bulk Edit" at bounding box center [347, 33] width 17 height 5
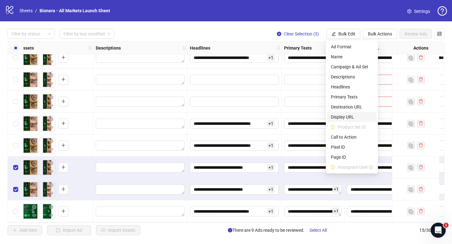
click at [354, 115] on span "Display URL" at bounding box center [352, 117] width 42 height 7
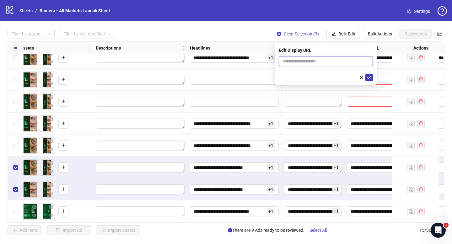
click at [294, 57] on input "text" at bounding box center [326, 61] width 94 height 10
paste input "**********"
click at [308, 63] on input "**********" at bounding box center [326, 61] width 94 height 10
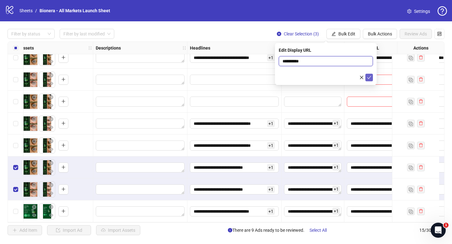
type input "**********"
click at [367, 80] on span "submit" at bounding box center [369, 77] width 4 height 5
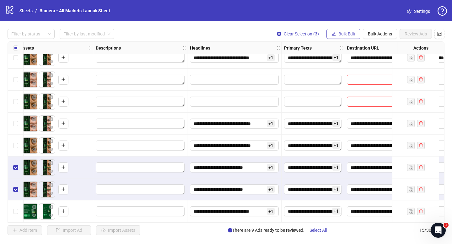
click at [352, 37] on button "Bulk Edit" at bounding box center [344, 34] width 34 height 10
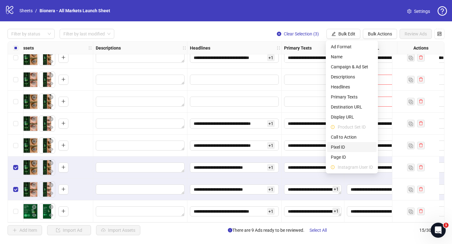
click at [351, 150] on span "Pixel ID" at bounding box center [352, 147] width 42 height 7
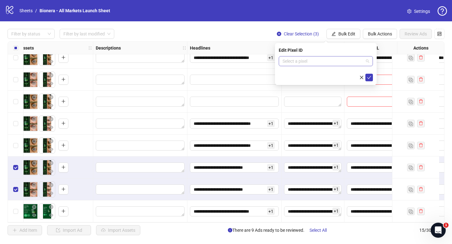
click at [334, 63] on input "search" at bounding box center [323, 61] width 81 height 9
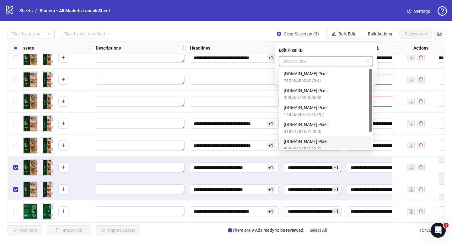
click at [324, 144] on div "[DOMAIN_NAME] Pixel 488381379404253" at bounding box center [326, 145] width 84 height 14
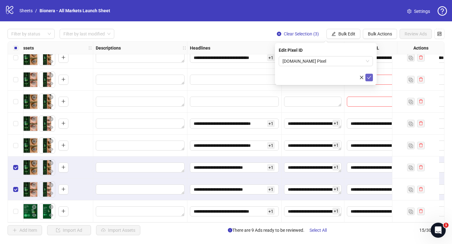
click at [369, 79] on icon "check" at bounding box center [369, 77] width 4 height 4
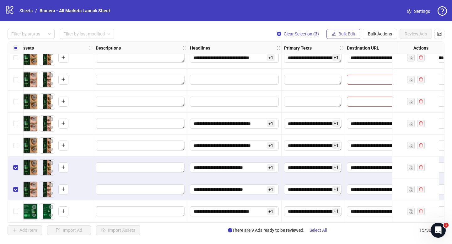
click at [347, 34] on span "Bulk Edit" at bounding box center [347, 33] width 17 height 5
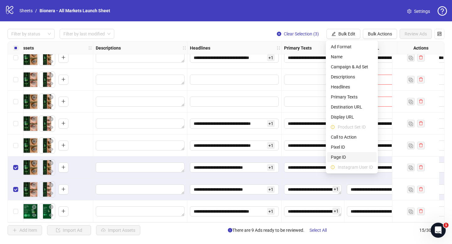
click at [353, 158] on span "Page ID" at bounding box center [352, 157] width 42 height 7
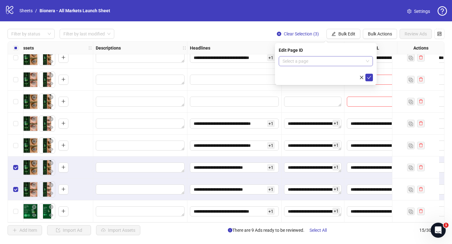
click at [333, 63] on input "search" at bounding box center [323, 61] width 81 height 9
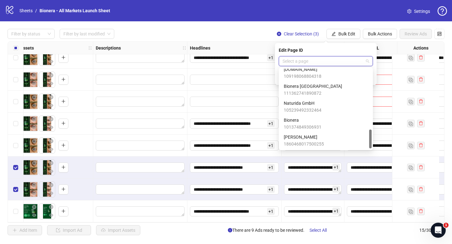
scroll to position [255, 0]
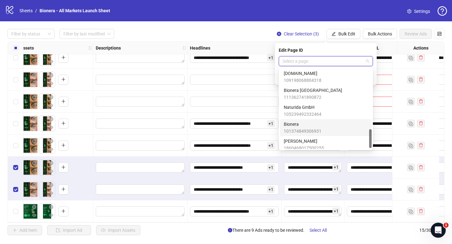
click at [302, 129] on span "101374849306931" at bounding box center [303, 131] width 38 height 7
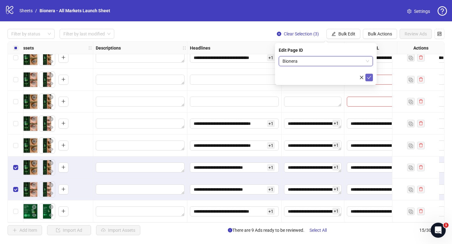
click at [371, 74] on button "submit" at bounding box center [370, 78] width 8 height 8
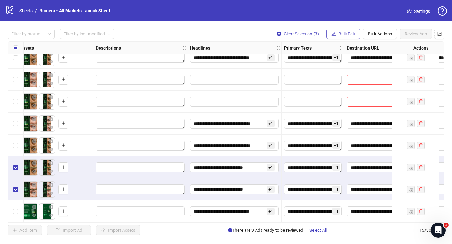
click at [353, 33] on span "Bulk Edit" at bounding box center [347, 33] width 17 height 5
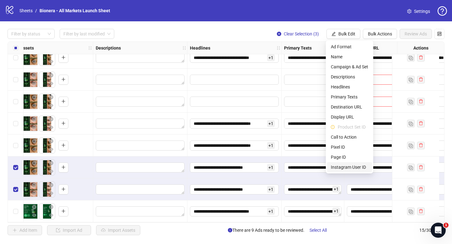
click at [349, 168] on span "Instagram User ID" at bounding box center [349, 167] width 37 height 7
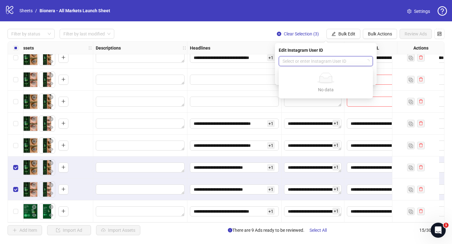
click at [324, 60] on input "search" at bounding box center [323, 61] width 81 height 9
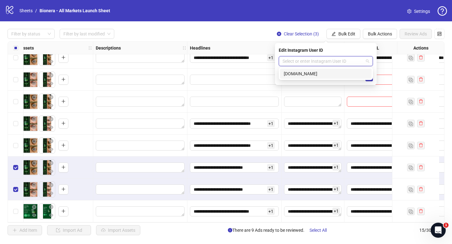
click at [319, 74] on div "[DOMAIN_NAME]" at bounding box center [326, 73] width 84 height 7
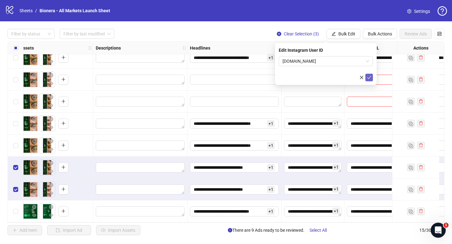
click at [368, 77] on icon "check" at bounding box center [369, 77] width 4 height 4
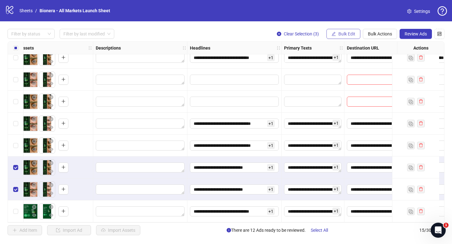
click at [343, 35] on span "Bulk Edit" at bounding box center [347, 33] width 17 height 5
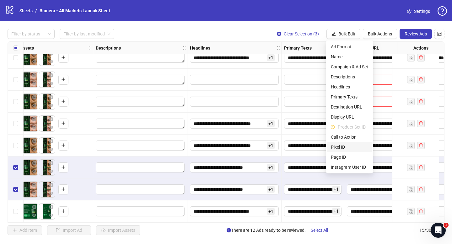
click at [344, 146] on span "Pixel ID" at bounding box center [349, 147] width 37 height 7
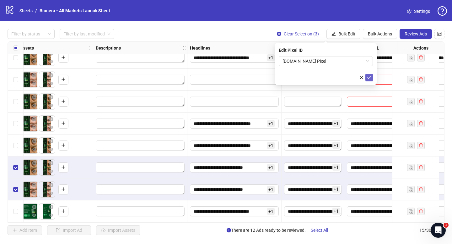
click at [368, 77] on icon "check" at bounding box center [369, 77] width 4 height 4
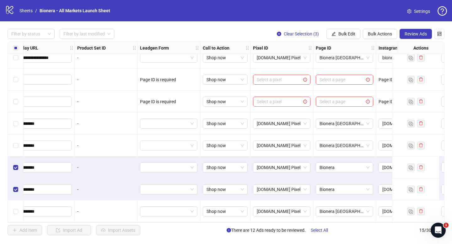
scroll to position [164, 678]
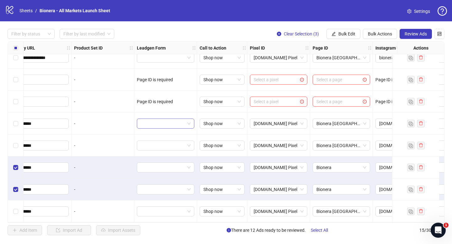
click at [192, 122] on div at bounding box center [165, 124] width 57 height 10
click at [120, 103] on div "-" at bounding box center [103, 102] width 63 height 22
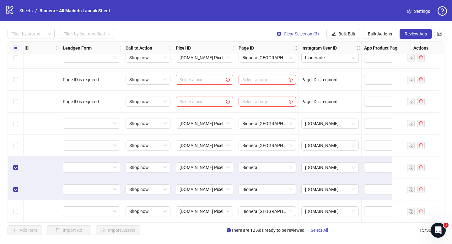
scroll to position [164, 784]
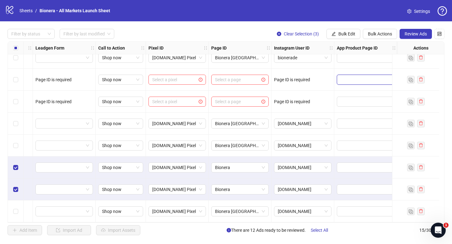
click at [365, 77] on input "text" at bounding box center [361, 79] width 41 height 7
click at [371, 69] on div at bounding box center [366, 80] width 63 height 22
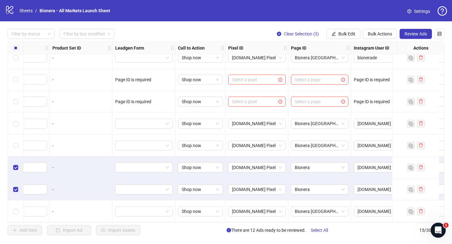
scroll to position [164, 680]
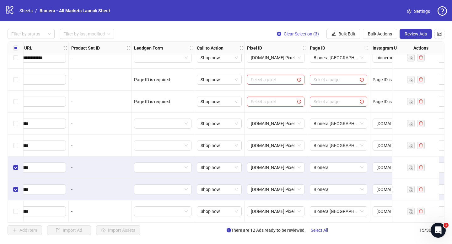
click at [156, 46] on strong "Leadgen Form" at bounding box center [148, 48] width 29 height 7
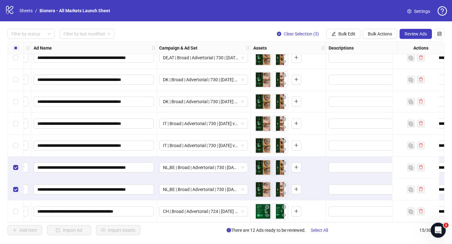
scroll to position [164, 0]
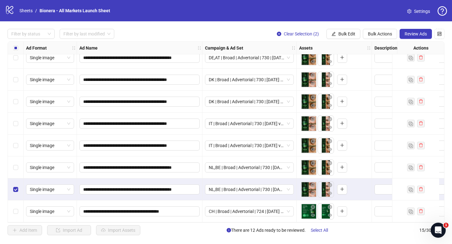
click at [13, 182] on div "Select row 14" at bounding box center [16, 190] width 16 height 22
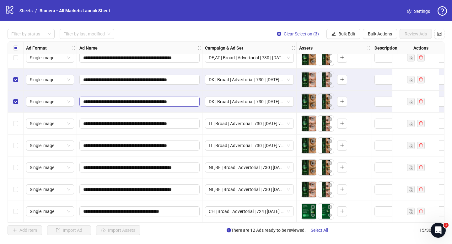
scroll to position [0, 0]
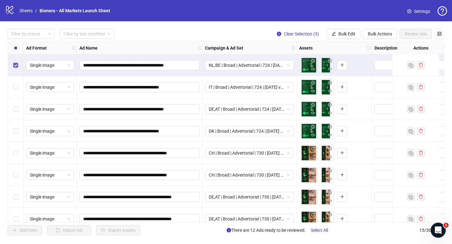
click at [14, 62] on label "Select row 1" at bounding box center [15, 65] width 5 height 7
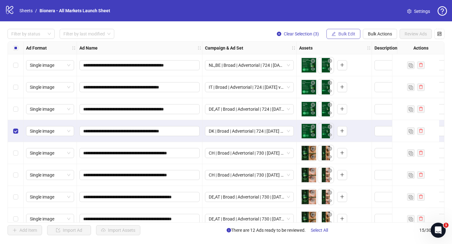
click at [336, 35] on button "Bulk Edit" at bounding box center [344, 34] width 34 height 10
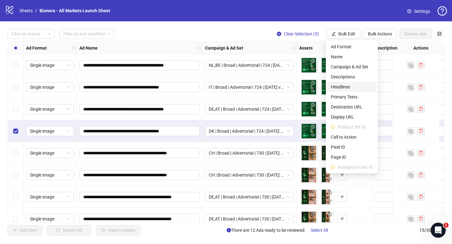
click at [344, 87] on span "Headlines" at bounding box center [352, 87] width 42 height 7
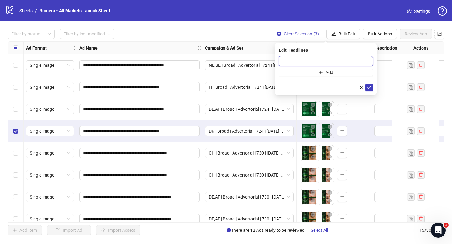
click at [315, 60] on input "text" at bounding box center [326, 61] width 94 height 10
paste input "**********"
type input "**********"
click at [334, 72] on button "Add" at bounding box center [326, 73] width 94 height 8
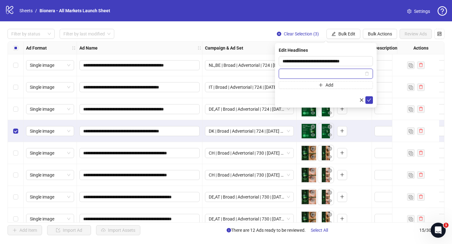
paste input "**********"
type input "**********"
click at [369, 99] on icon "check" at bounding box center [369, 100] width 4 height 4
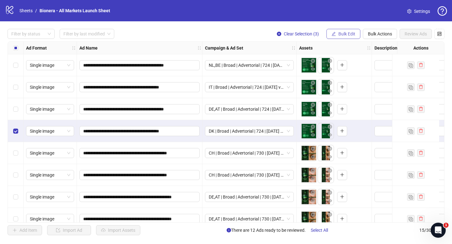
click at [347, 32] on span "Bulk Edit" at bounding box center [347, 33] width 17 height 5
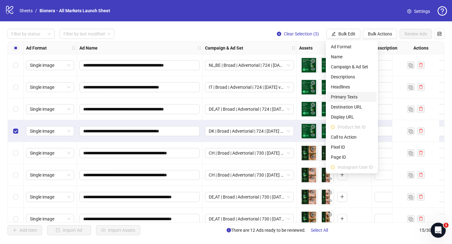
click at [352, 97] on span "Primary Texts" at bounding box center [352, 97] width 42 height 7
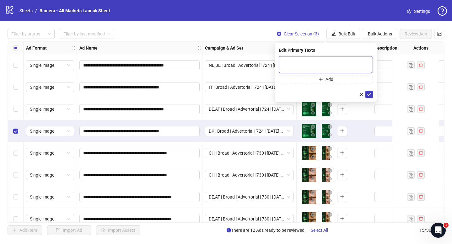
click at [302, 68] on textarea at bounding box center [326, 64] width 94 height 17
paste textarea "**********"
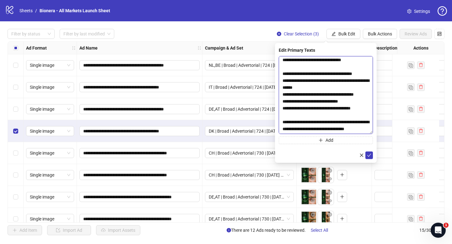
scroll to position [188, 0]
drag, startPoint x: 372, startPoint y: 72, endPoint x: 376, endPoint y: 134, distance: 61.8
click at [376, 134] on div "Edit Primary Texts Add" at bounding box center [326, 103] width 102 height 120
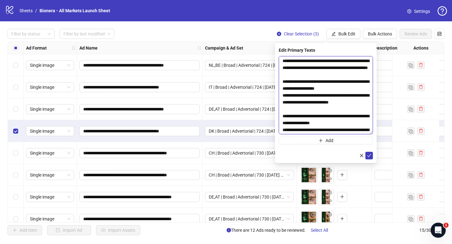
scroll to position [0, 0]
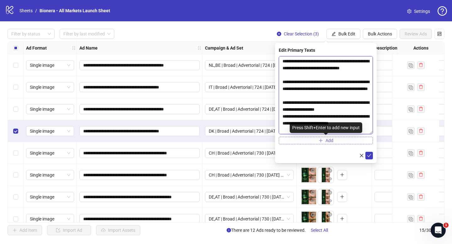
type textarea "**********"
click at [340, 144] on button "Add" at bounding box center [326, 141] width 94 height 8
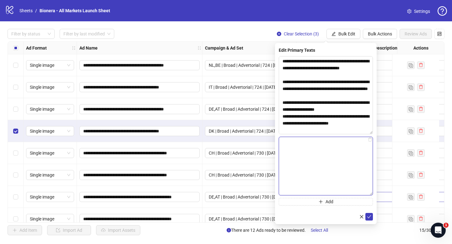
drag, startPoint x: 372, startPoint y: 153, endPoint x: 385, endPoint y: 196, distance: 44.3
click at [385, 196] on body "**********" at bounding box center [226, 122] width 452 height 244
paste textarea "**********"
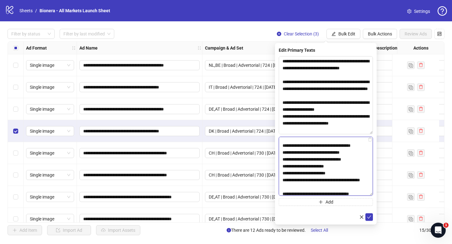
scroll to position [55, 0]
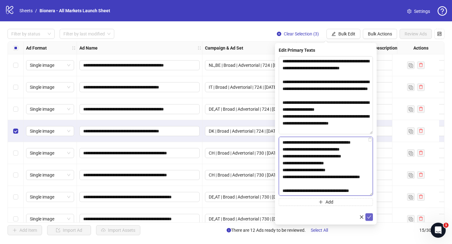
type textarea "**********"
click at [371, 216] on icon "check" at bounding box center [370, 217] width 4 height 3
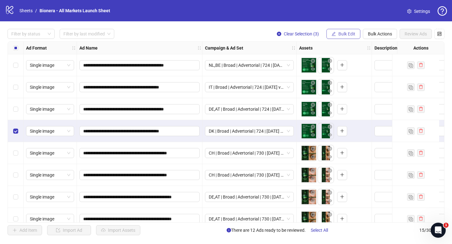
click at [351, 37] on button "Bulk Edit" at bounding box center [344, 34] width 34 height 10
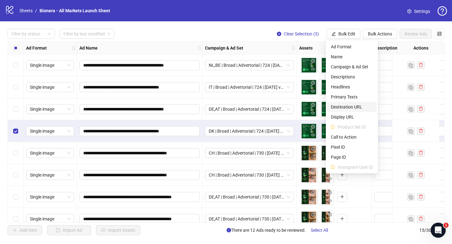
click at [363, 104] on span "Destination URL" at bounding box center [352, 107] width 42 height 7
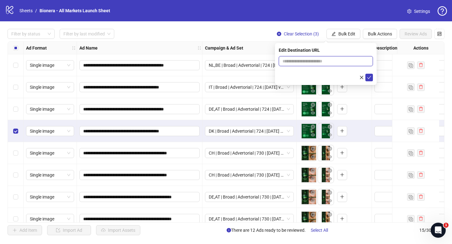
click at [320, 62] on input "text" at bounding box center [324, 61] width 82 height 7
paste input "**********"
type input "**********"
click at [368, 77] on icon "check" at bounding box center [369, 77] width 4 height 4
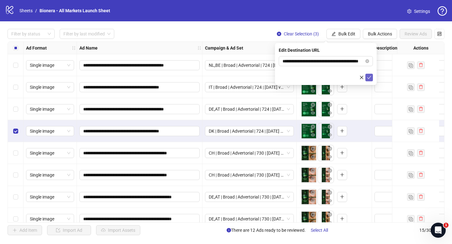
scroll to position [0, 0]
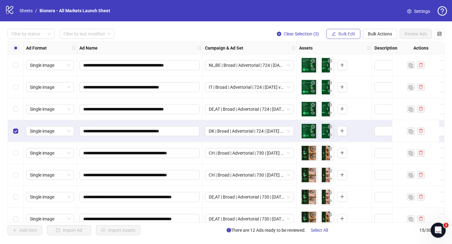
click at [342, 32] on span "Bulk Edit" at bounding box center [347, 33] width 17 height 5
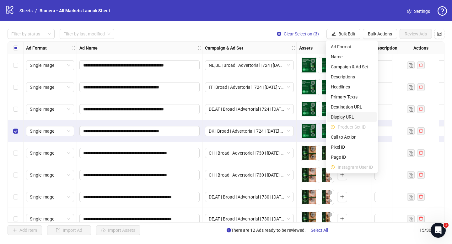
click at [354, 115] on span "Display URL" at bounding box center [352, 117] width 42 height 7
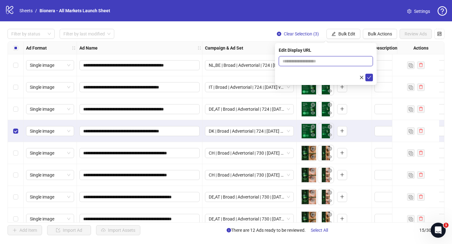
click at [322, 60] on input "text" at bounding box center [326, 61] width 94 height 10
paste input "**********"
click at [308, 61] on input "**********" at bounding box center [326, 61] width 94 height 10
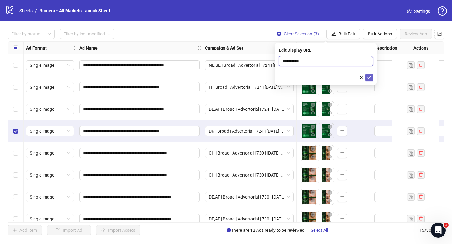
type input "**********"
click at [368, 80] on span "submit" at bounding box center [369, 77] width 4 height 5
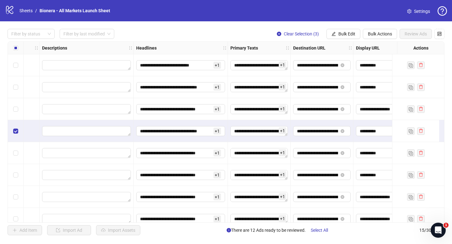
scroll to position [0, 330]
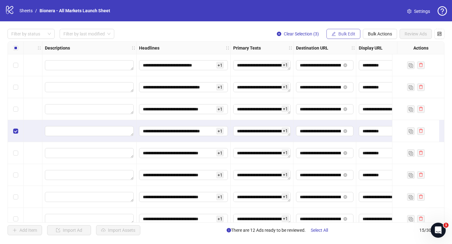
click at [347, 37] on button "Bulk Edit" at bounding box center [344, 34] width 34 height 10
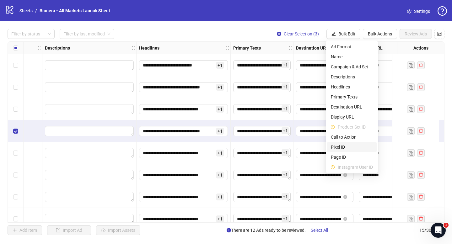
click at [348, 147] on span "Pixel ID" at bounding box center [352, 147] width 42 height 7
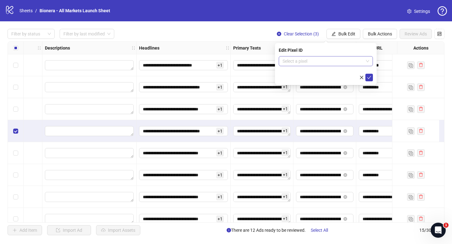
click at [321, 62] on input "search" at bounding box center [323, 61] width 81 height 9
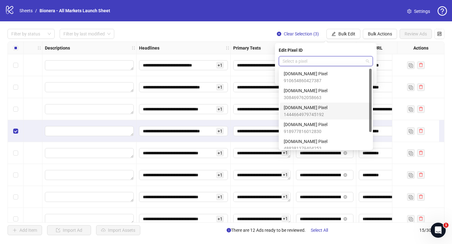
click at [324, 108] on div "[DOMAIN_NAME] Pixel 1444664979745192" at bounding box center [326, 111] width 84 height 14
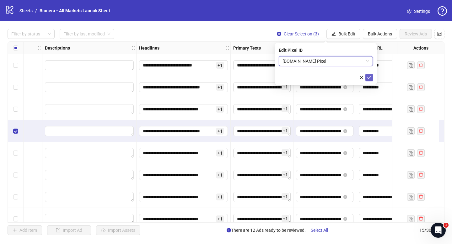
click at [368, 79] on icon "check" at bounding box center [369, 77] width 4 height 4
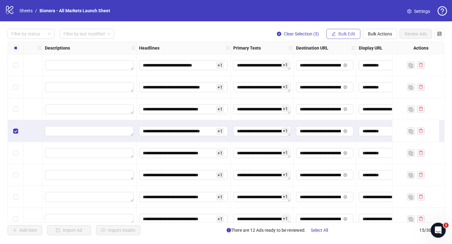
click at [350, 34] on span "Bulk Edit" at bounding box center [347, 33] width 17 height 5
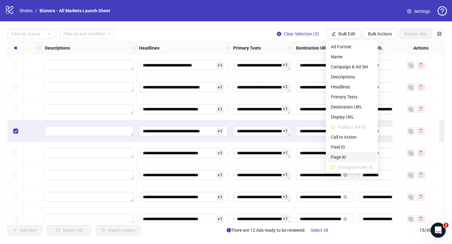
click at [356, 160] on span "Page ID" at bounding box center [352, 157] width 42 height 7
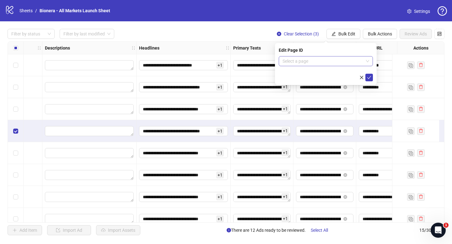
click at [336, 63] on input "search" at bounding box center [323, 61] width 81 height 9
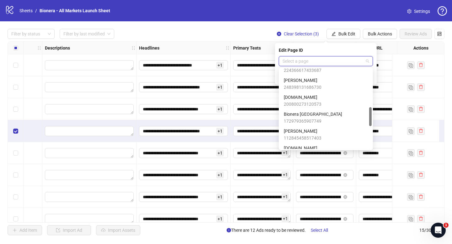
scroll to position [156, 0]
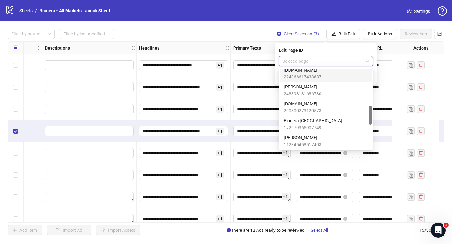
click at [339, 77] on div "[DOMAIN_NAME] 224366617433687" at bounding box center [326, 74] width 84 height 14
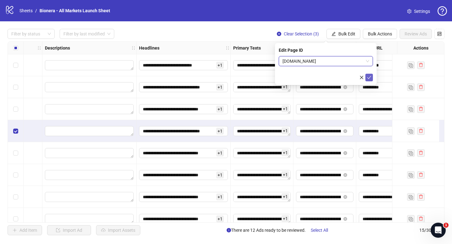
click at [371, 78] on icon "check" at bounding box center [369, 77] width 4 height 4
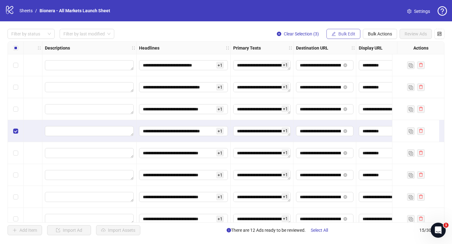
click at [350, 31] on span "Bulk Edit" at bounding box center [347, 33] width 17 height 5
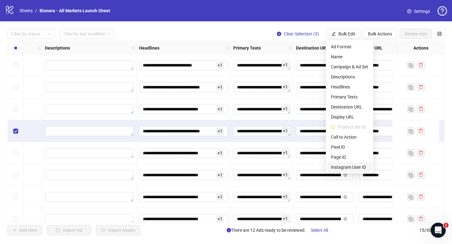
click at [344, 166] on span "Instagram User ID" at bounding box center [349, 167] width 37 height 7
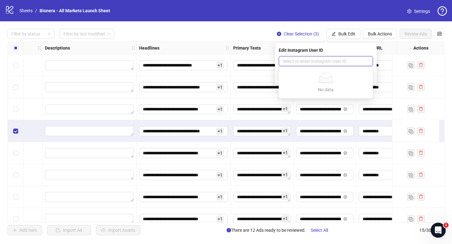
click at [346, 57] on input "search" at bounding box center [323, 61] width 81 height 9
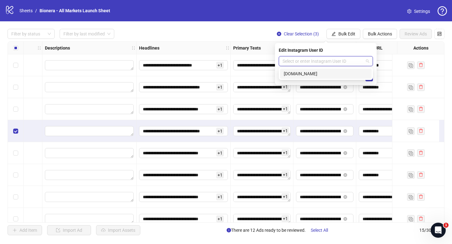
click at [336, 74] on div "[DOMAIN_NAME]" at bounding box center [326, 73] width 84 height 7
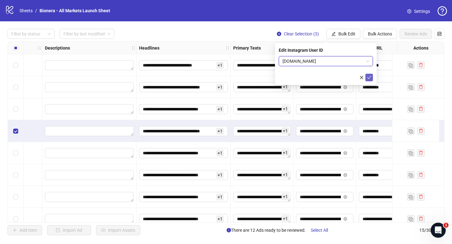
click at [372, 77] on button "submit" at bounding box center [370, 78] width 8 height 8
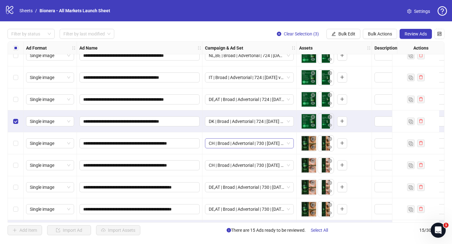
scroll to position [164, 0]
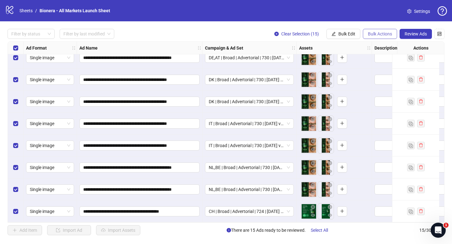
click at [384, 34] on span "Bulk Actions" at bounding box center [380, 33] width 24 height 5
click at [443, 25] on div "**********" at bounding box center [226, 132] width 452 height 222
click at [438, 32] on icon "control" at bounding box center [440, 34] width 4 height 4
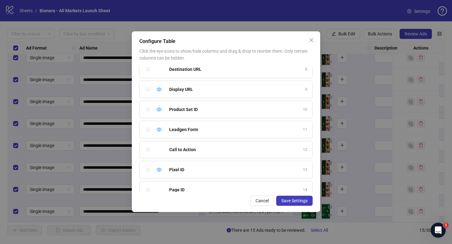
scroll to position [146, 0]
click at [159, 128] on icon "eye" at bounding box center [159, 130] width 5 height 4
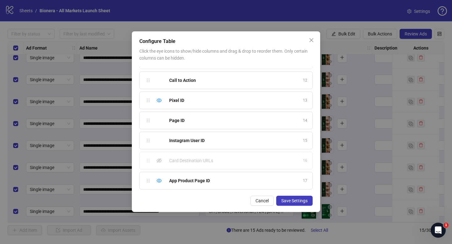
scroll to position [213, 0]
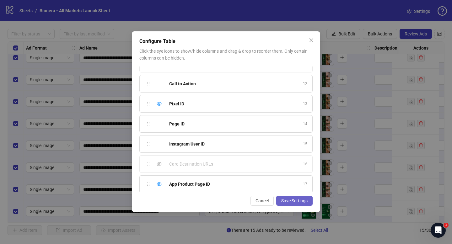
click at [292, 200] on span "Save Settings" at bounding box center [294, 201] width 26 height 5
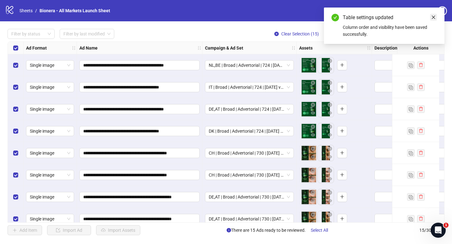
click at [433, 14] on link "Close" at bounding box center [433, 17] width 7 height 7
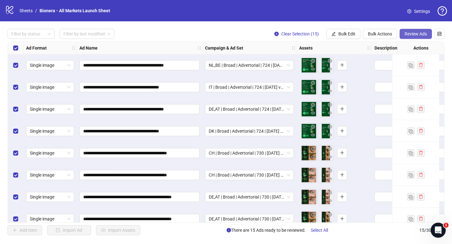
click at [415, 33] on span "Review Ads" at bounding box center [416, 33] width 22 height 5
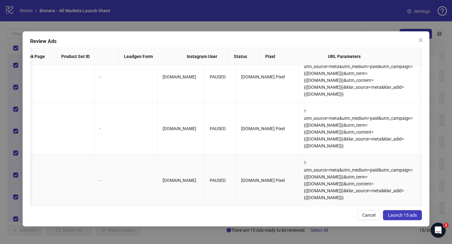
scroll to position [0, 0]
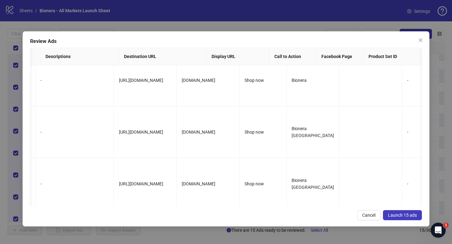
click at [411, 216] on span "Launch 15 ads" at bounding box center [402, 215] width 29 height 5
